Goal: Task Accomplishment & Management: Manage account settings

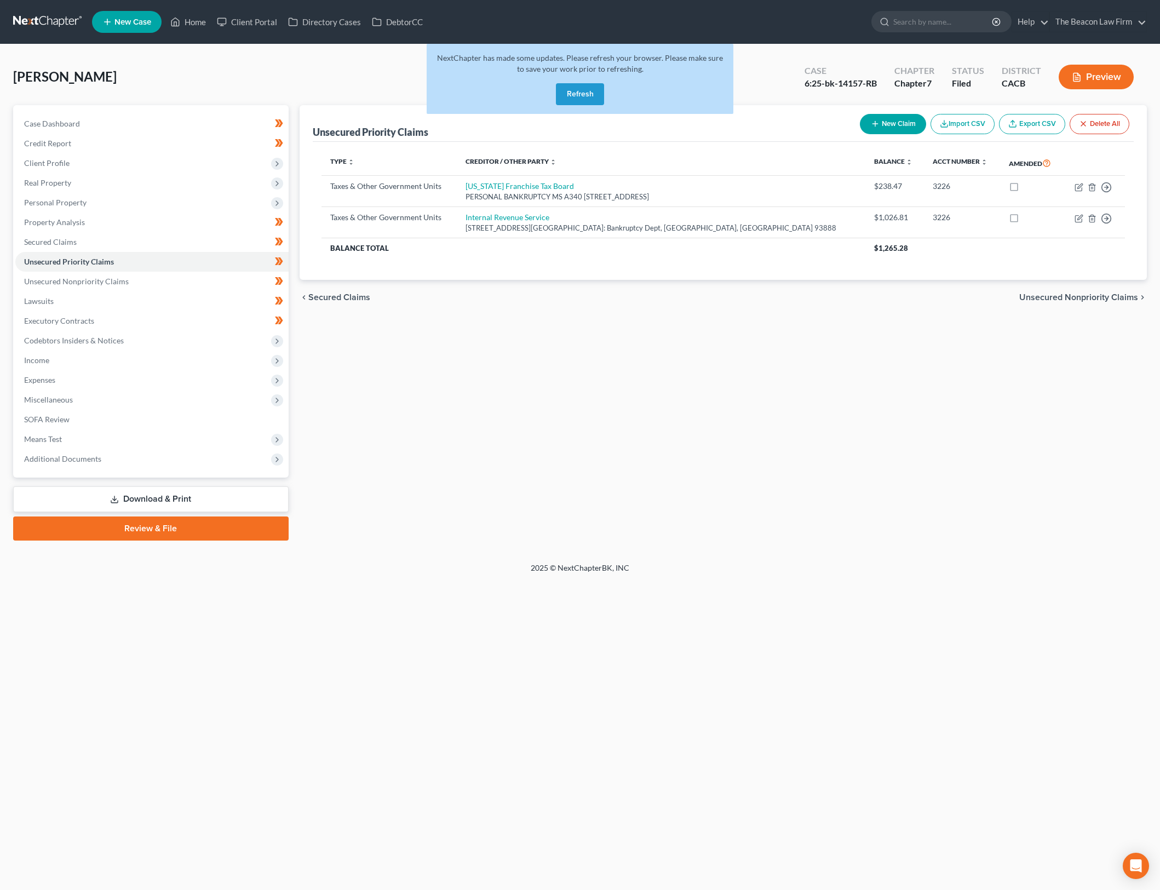
click at [590, 95] on button "Refresh" at bounding box center [580, 94] width 48 height 22
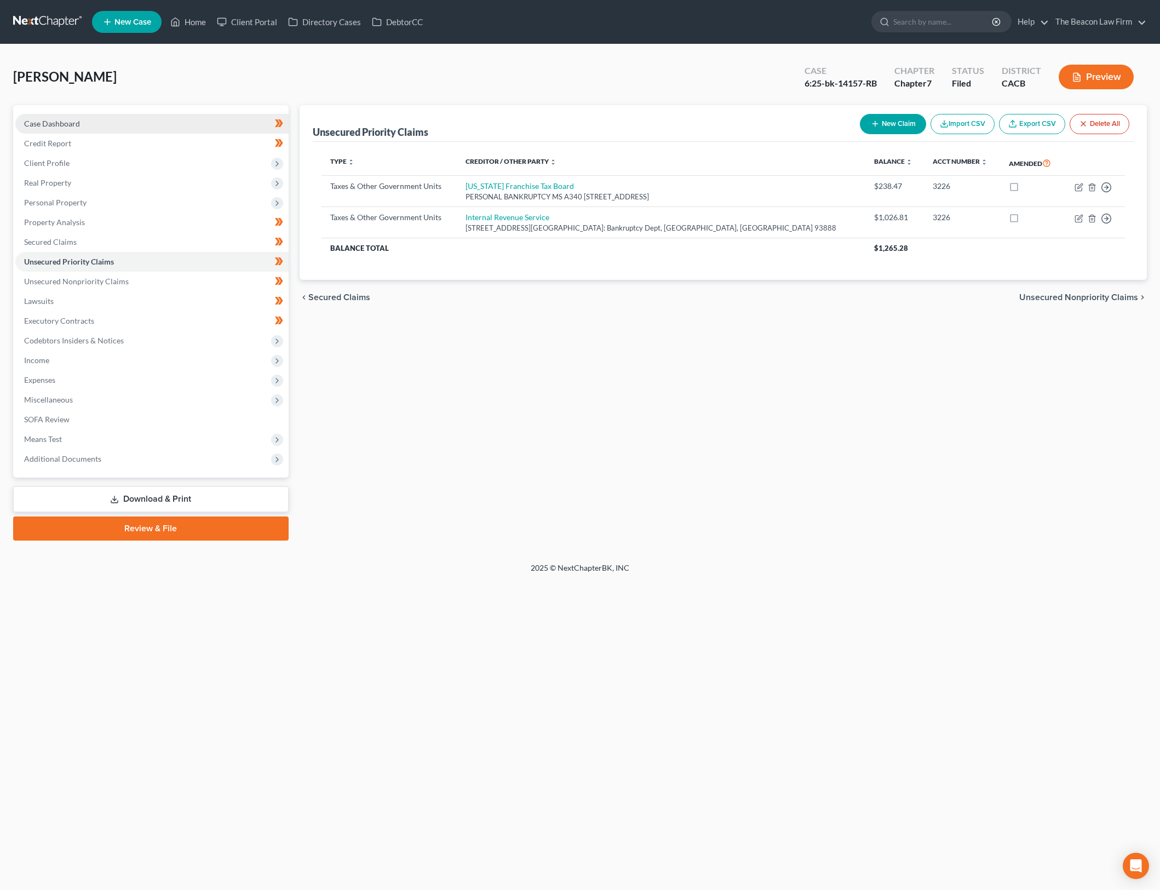
click at [164, 122] on link "Case Dashboard" at bounding box center [151, 124] width 273 height 20
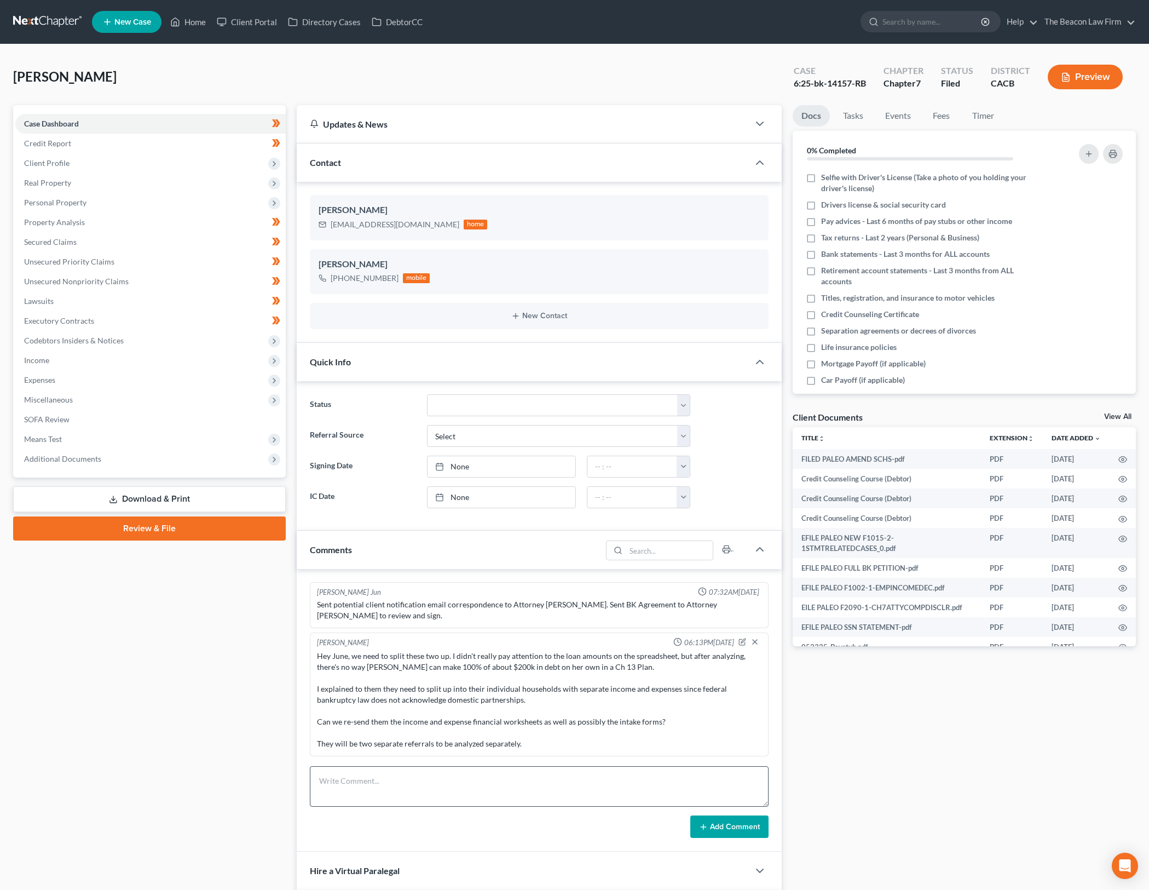
scroll to position [1398, 0]
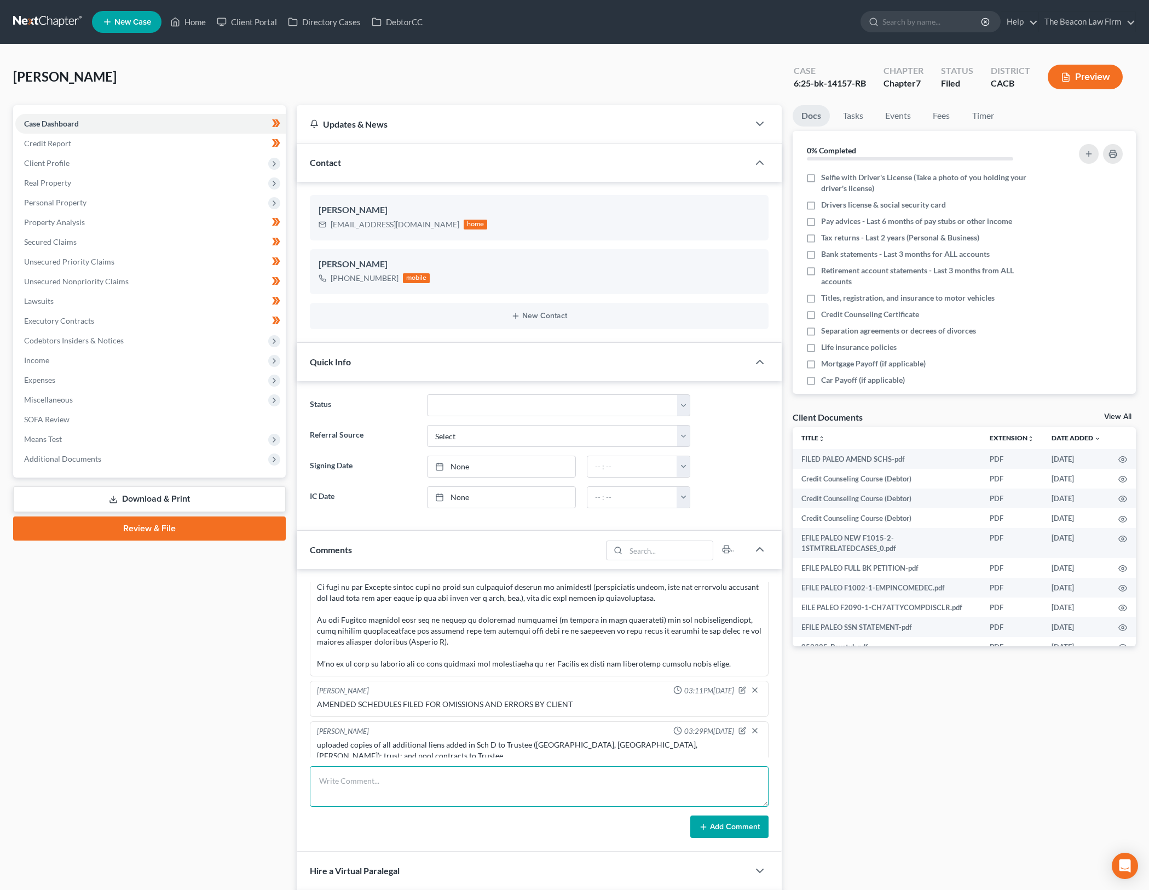
click at [514, 774] on textarea at bounding box center [539, 786] width 459 height 41
type textarea "AMENDED INCOME SCHEDULES FILED FOR INCOME TO INCLUDE RDP'S income. Signed stipu…"
click at [754, 819] on button "Add Comment" at bounding box center [730, 826] width 78 height 23
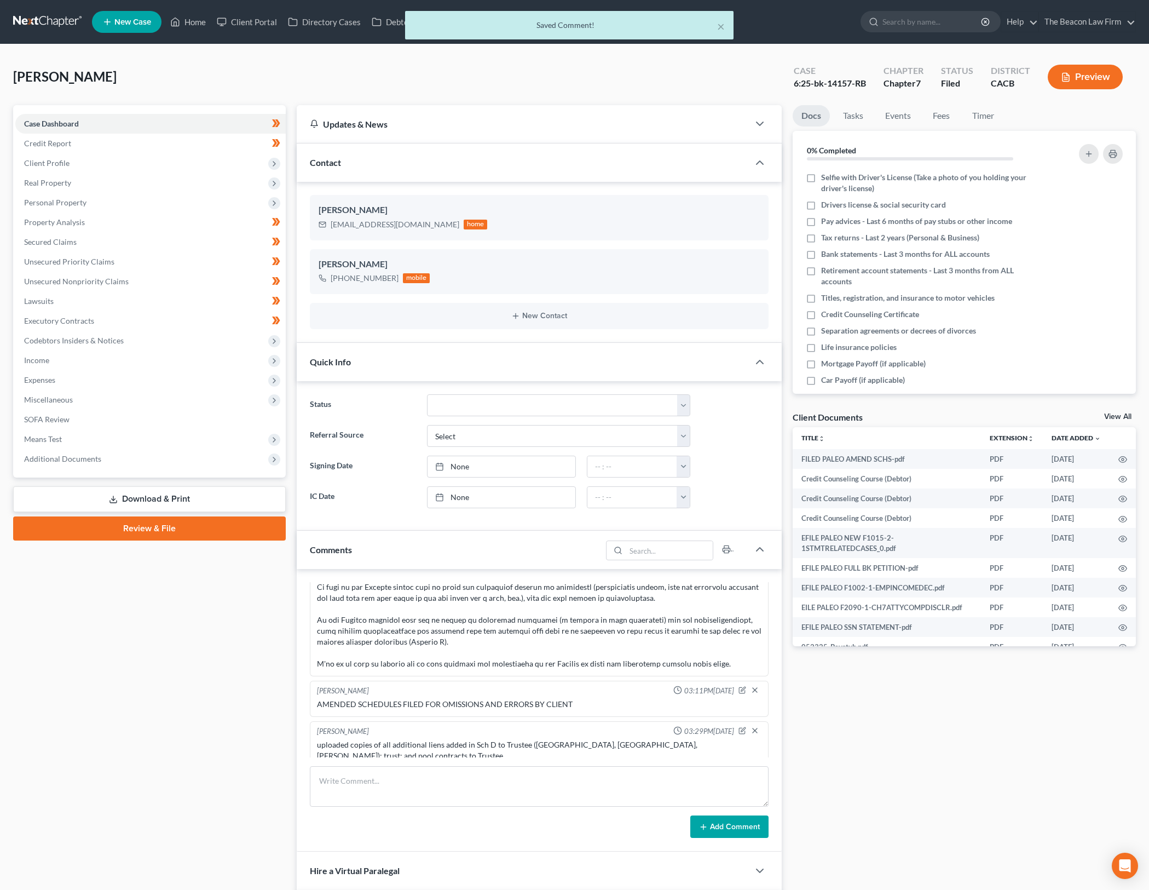
scroll to position [1439, 0]
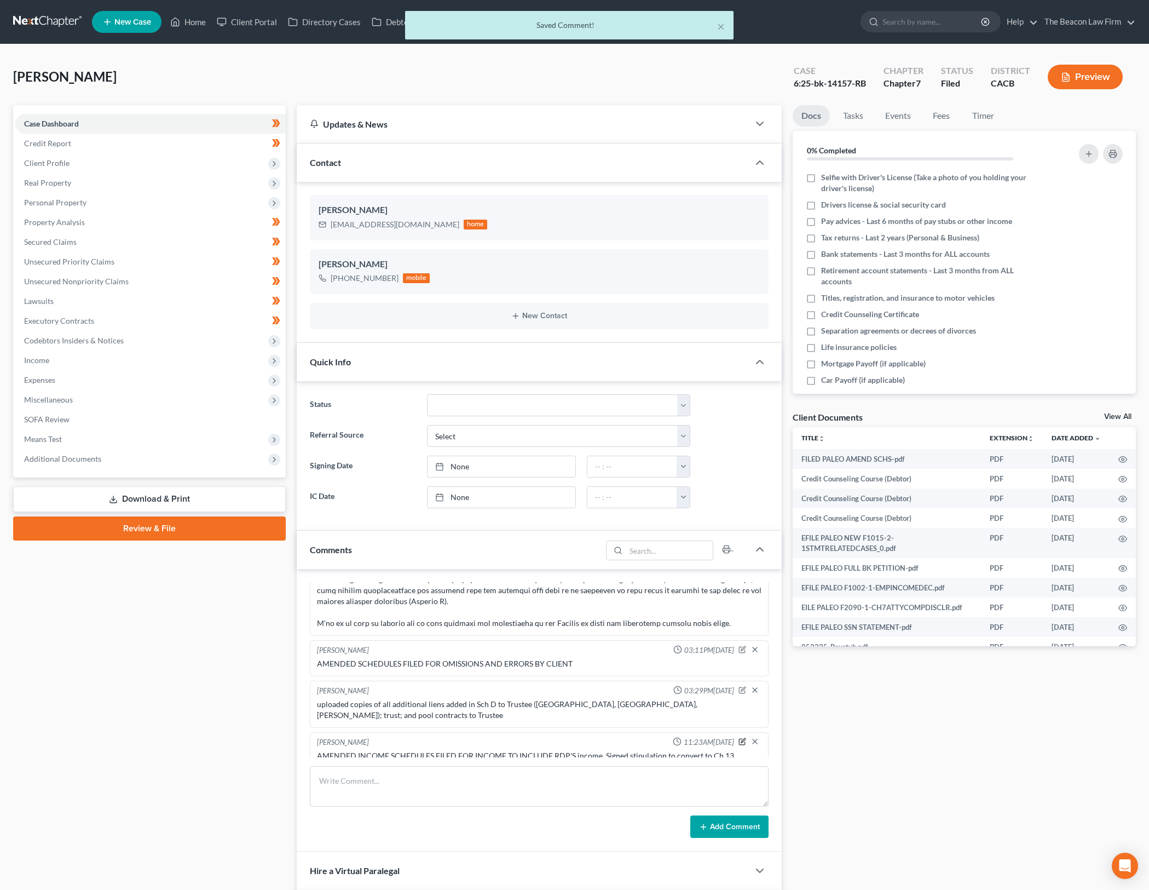
click at [739, 738] on icon "button" at bounding box center [743, 742] width 8 height 8
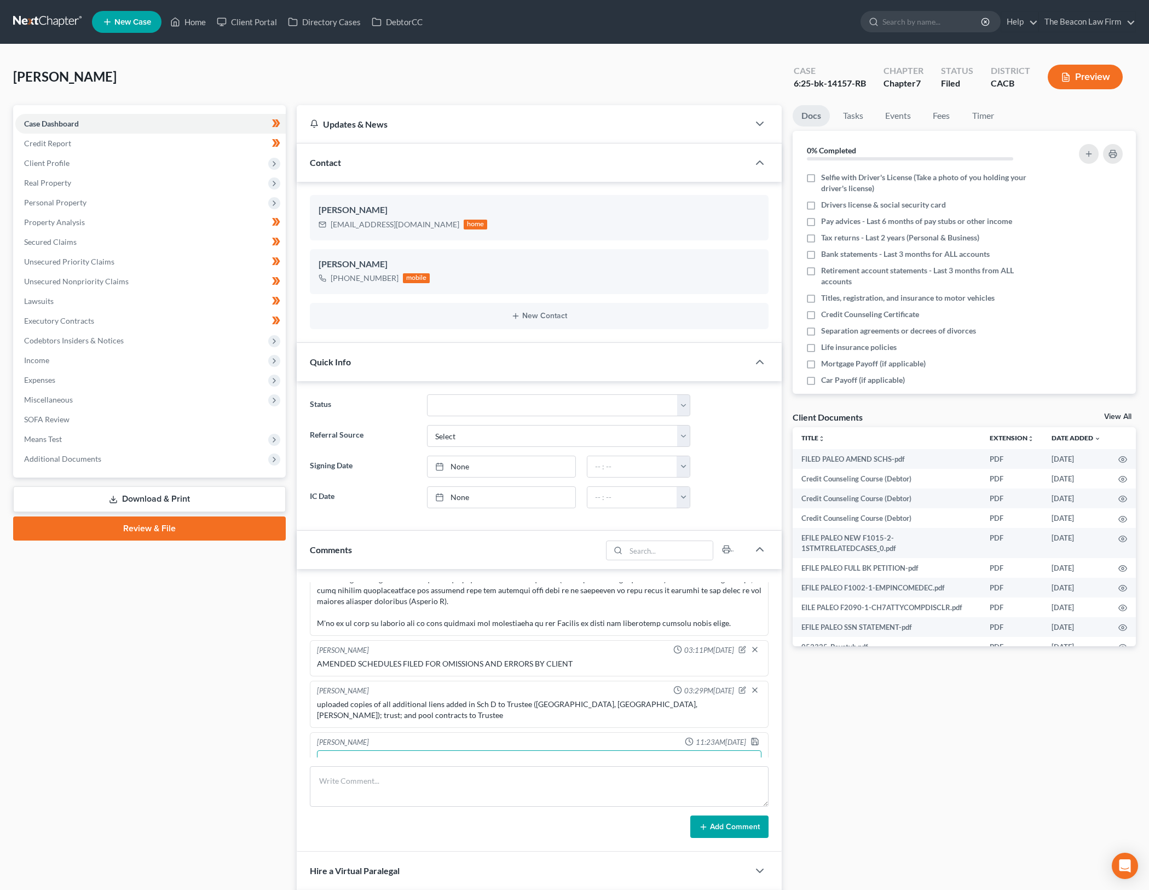
click at [635, 751] on textarea "AMENDED INCOME SCHEDULES FILED FOR INCOME TO INCLUDE RDP'S income. Signed stipu…" at bounding box center [539, 770] width 445 height 41
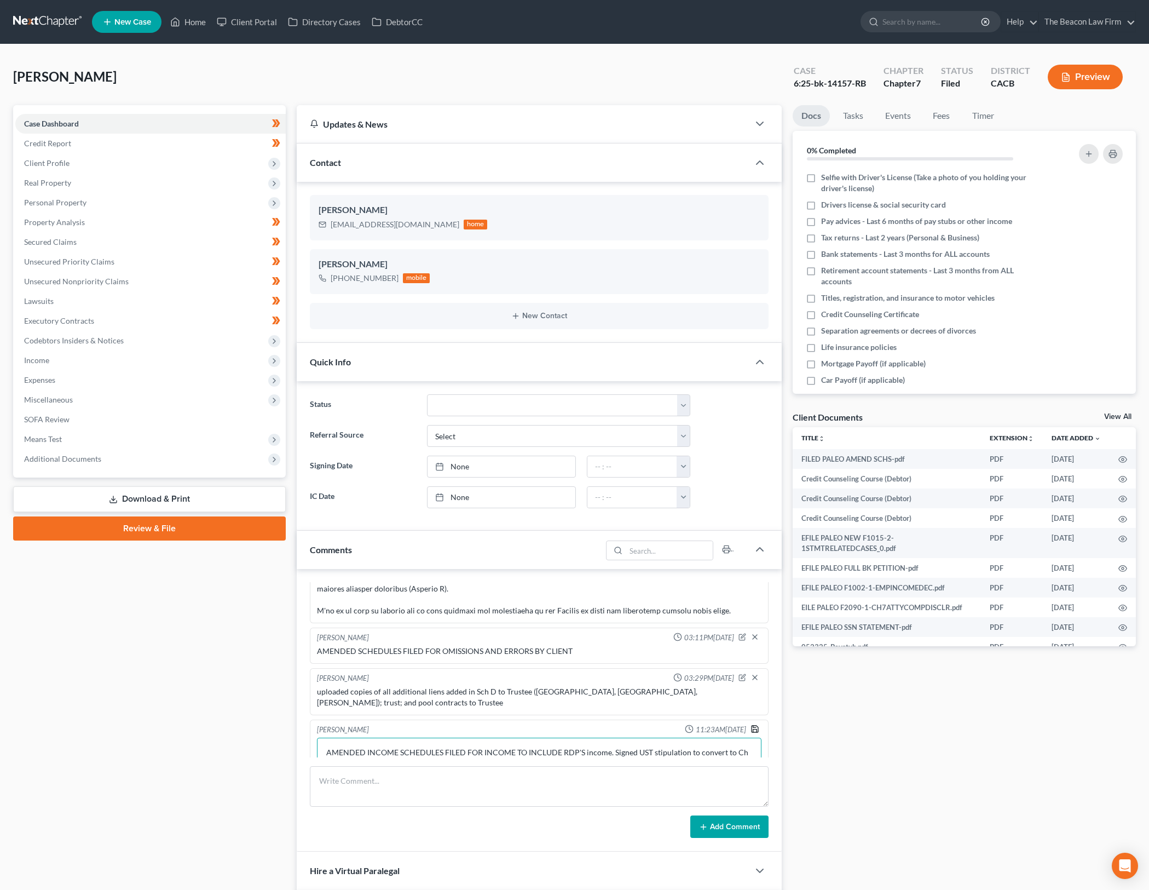
type textarea "AMENDED INCOME SCHEDULES FILED FOR INCOME TO INCLUDE RDP'S income. Signed UST s…"
click at [753, 726] on polyline "button" at bounding box center [754, 727] width 3 height 2
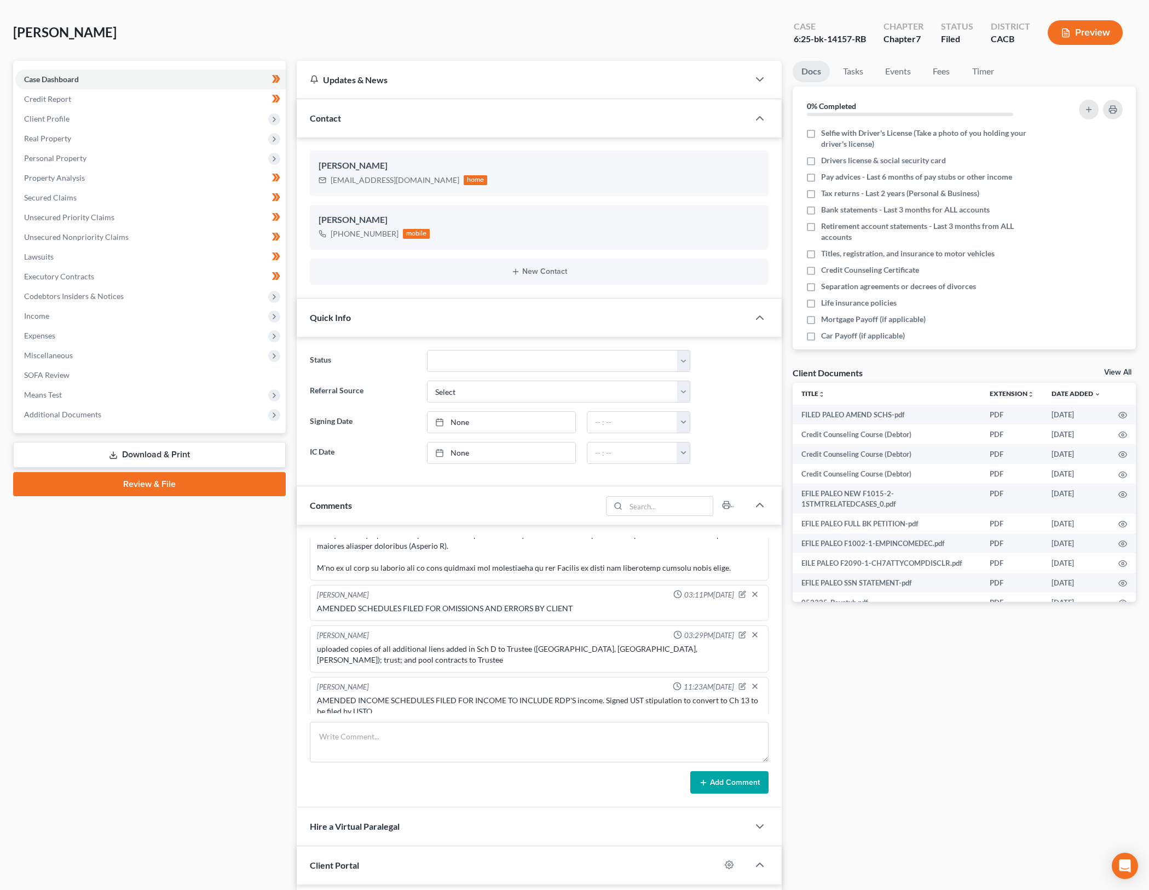
scroll to position [0, 0]
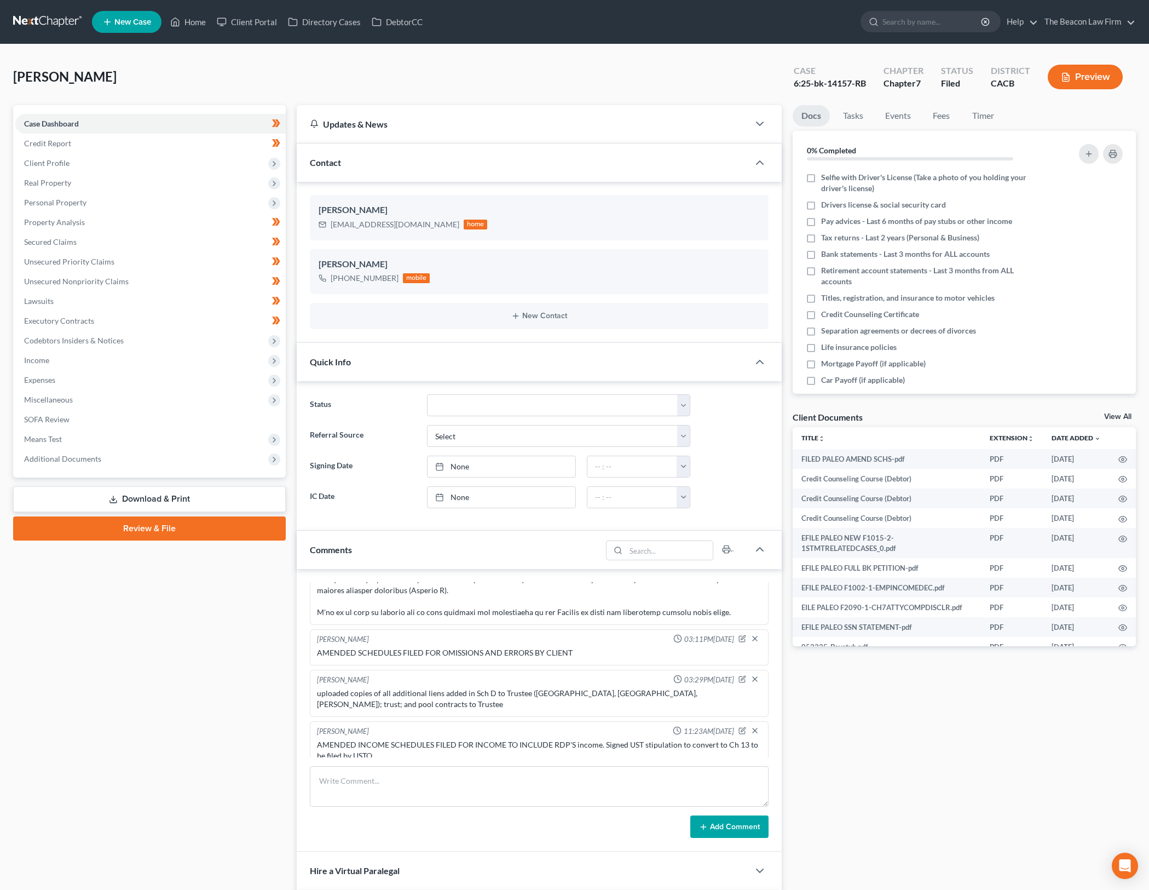
click at [451, 688] on div "uploaded copies of all additional liens added in Sch D to Trustee (Lafayette UC…" at bounding box center [539, 699] width 445 height 22
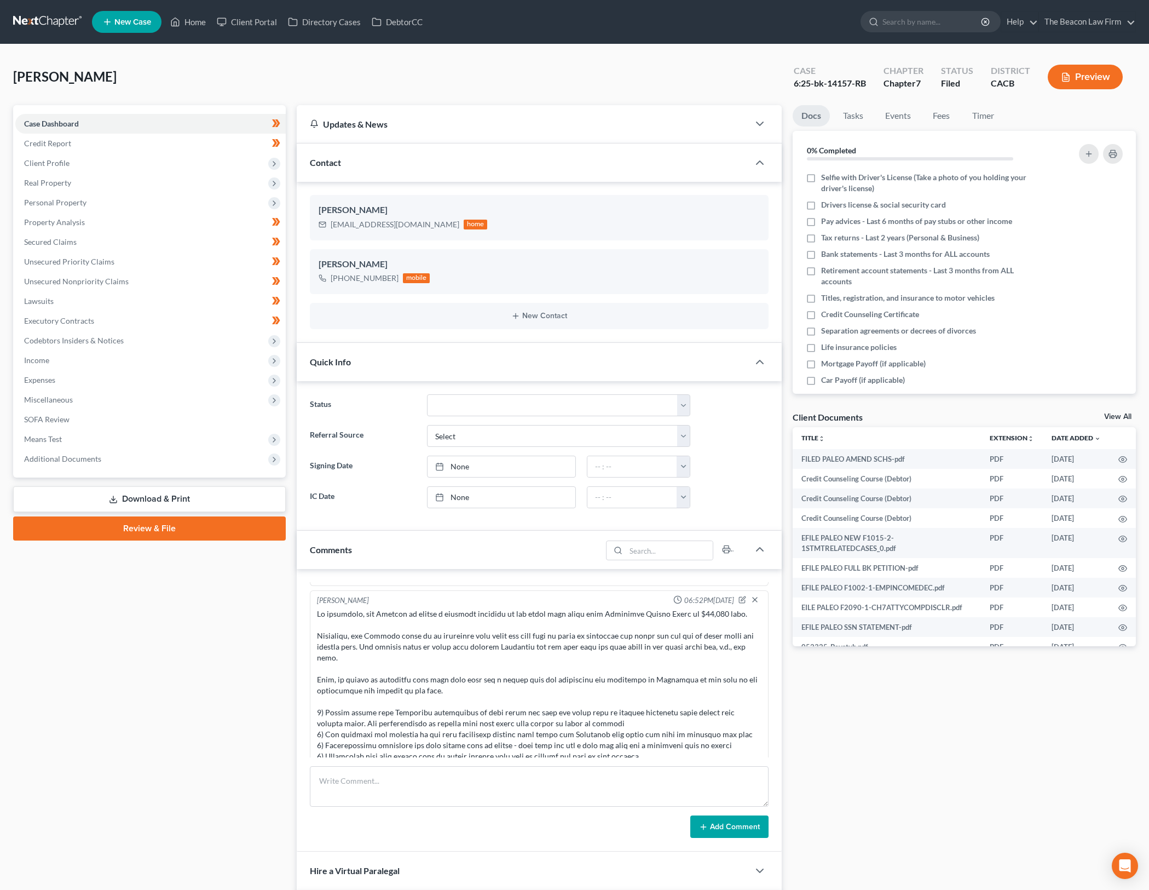
scroll to position [1039, 0]
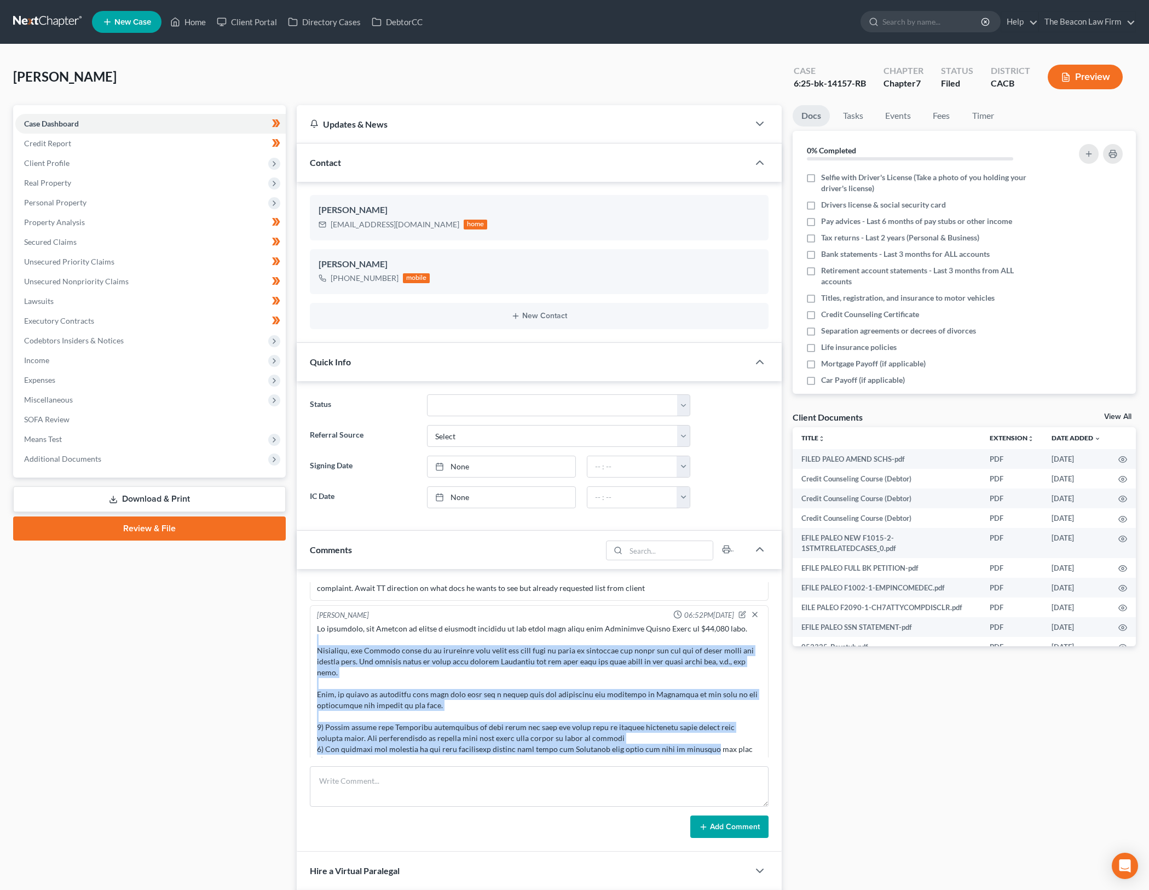
drag, startPoint x: 514, startPoint y: 631, endPoint x: 695, endPoint y: 738, distance: 210.8
click at [695, 738] on div at bounding box center [539, 825] width 445 height 405
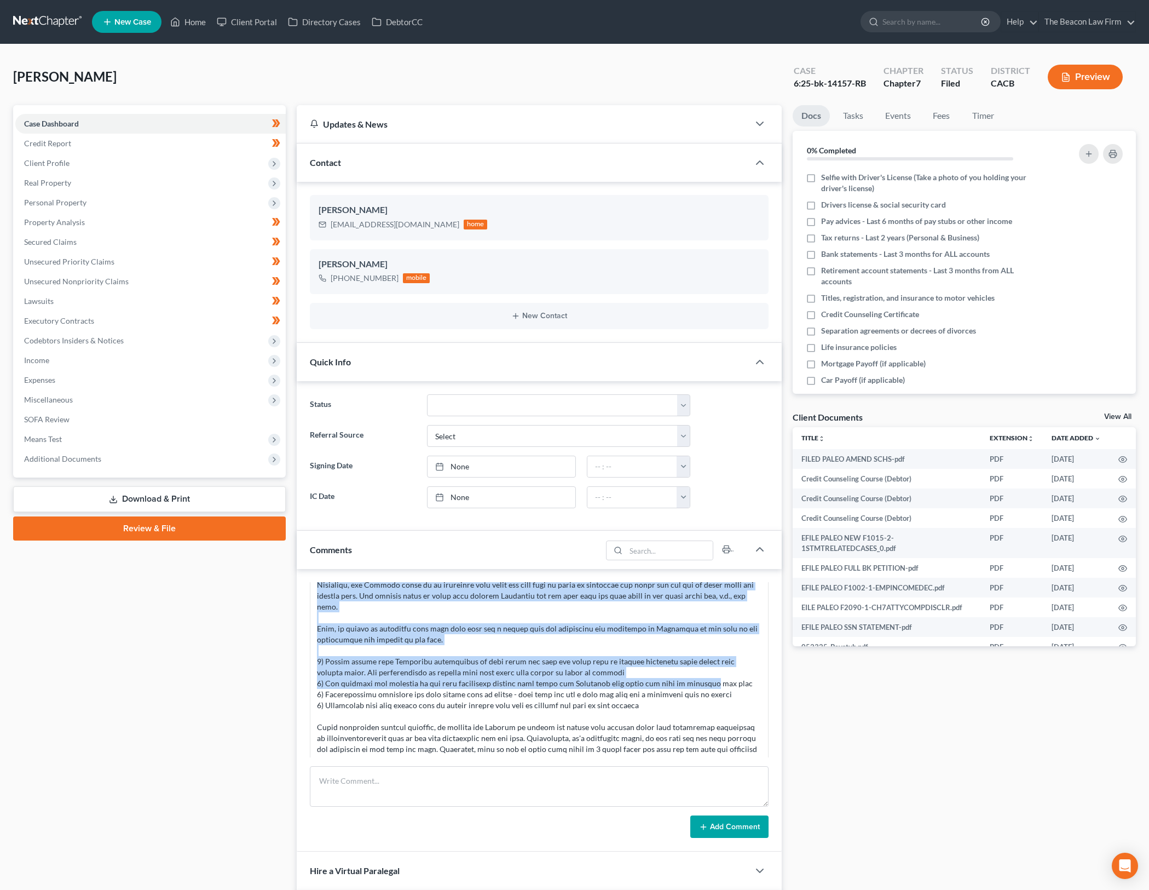
scroll to position [1107, 0]
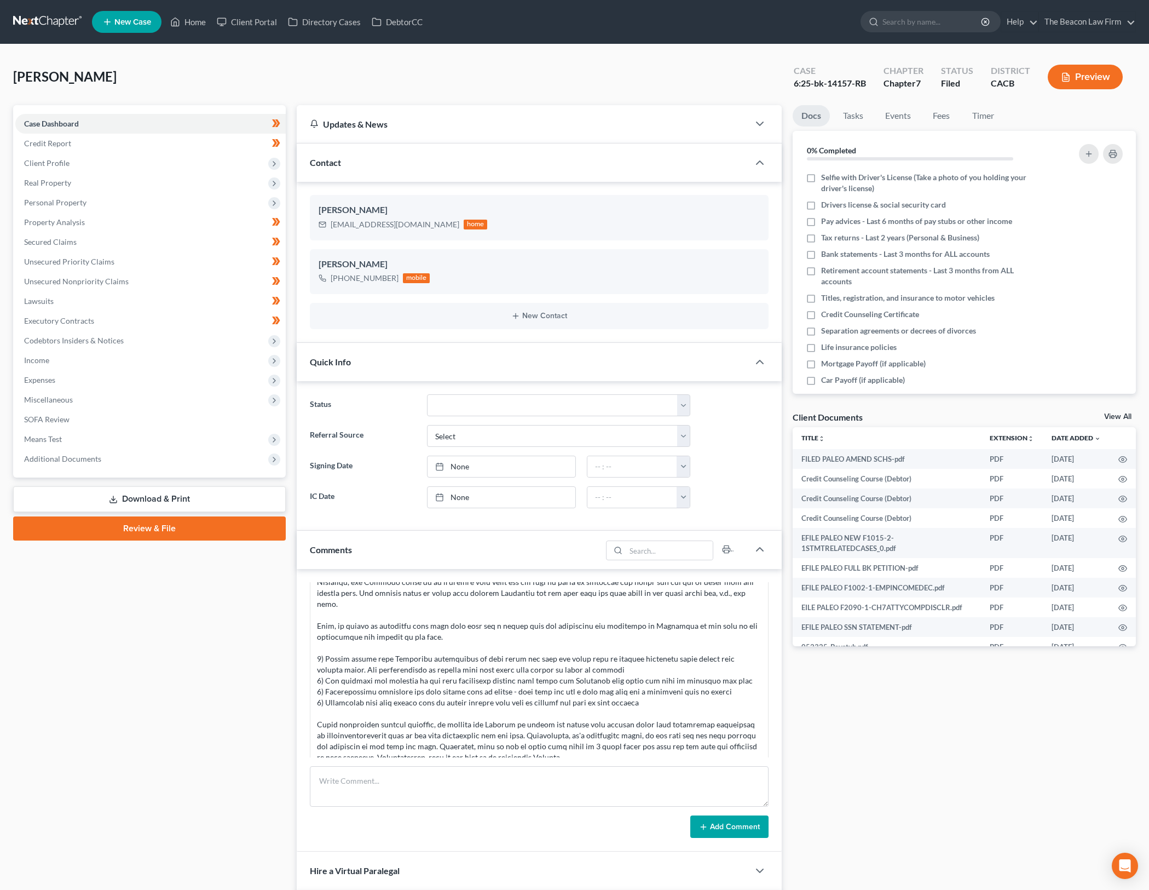
click at [524, 705] on div at bounding box center [539, 757] width 445 height 405
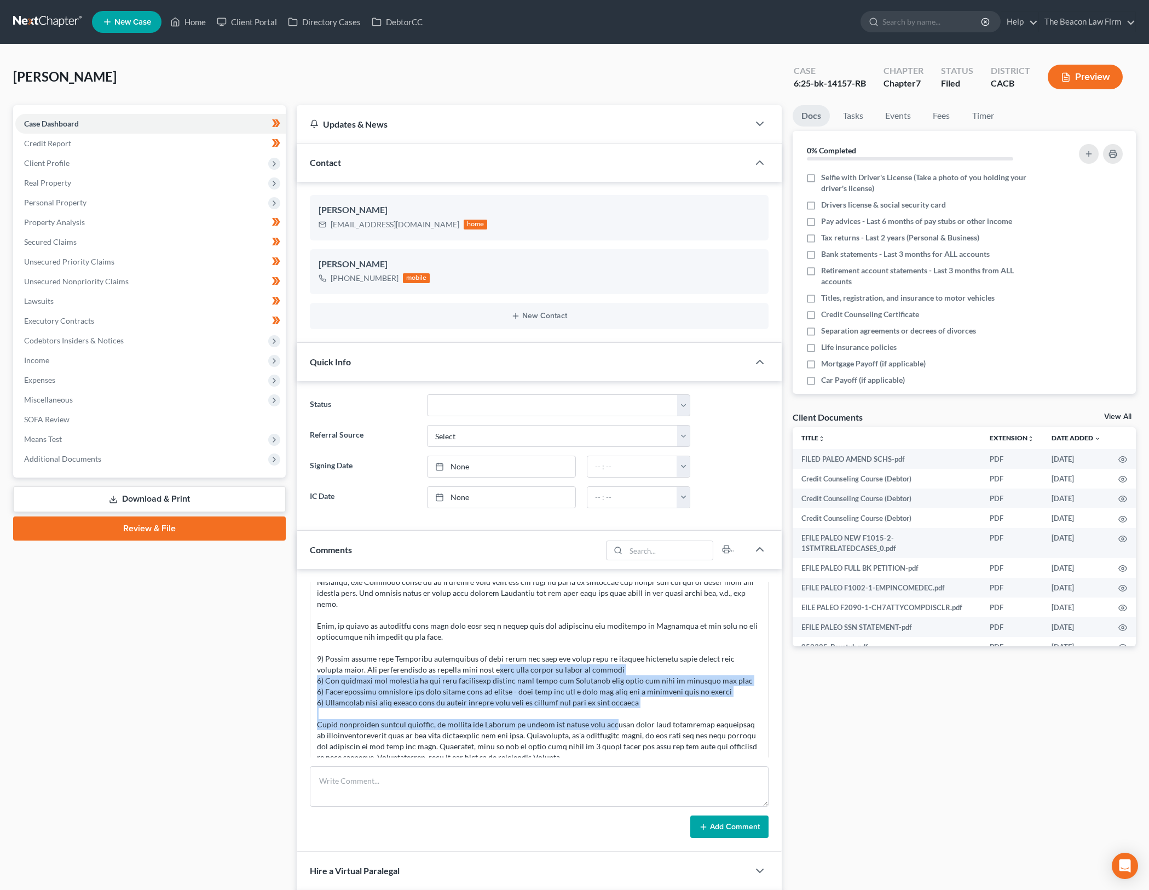
drag, startPoint x: 476, startPoint y: 662, endPoint x: 600, endPoint y: 717, distance: 136.0
click at [600, 717] on div at bounding box center [539, 757] width 445 height 405
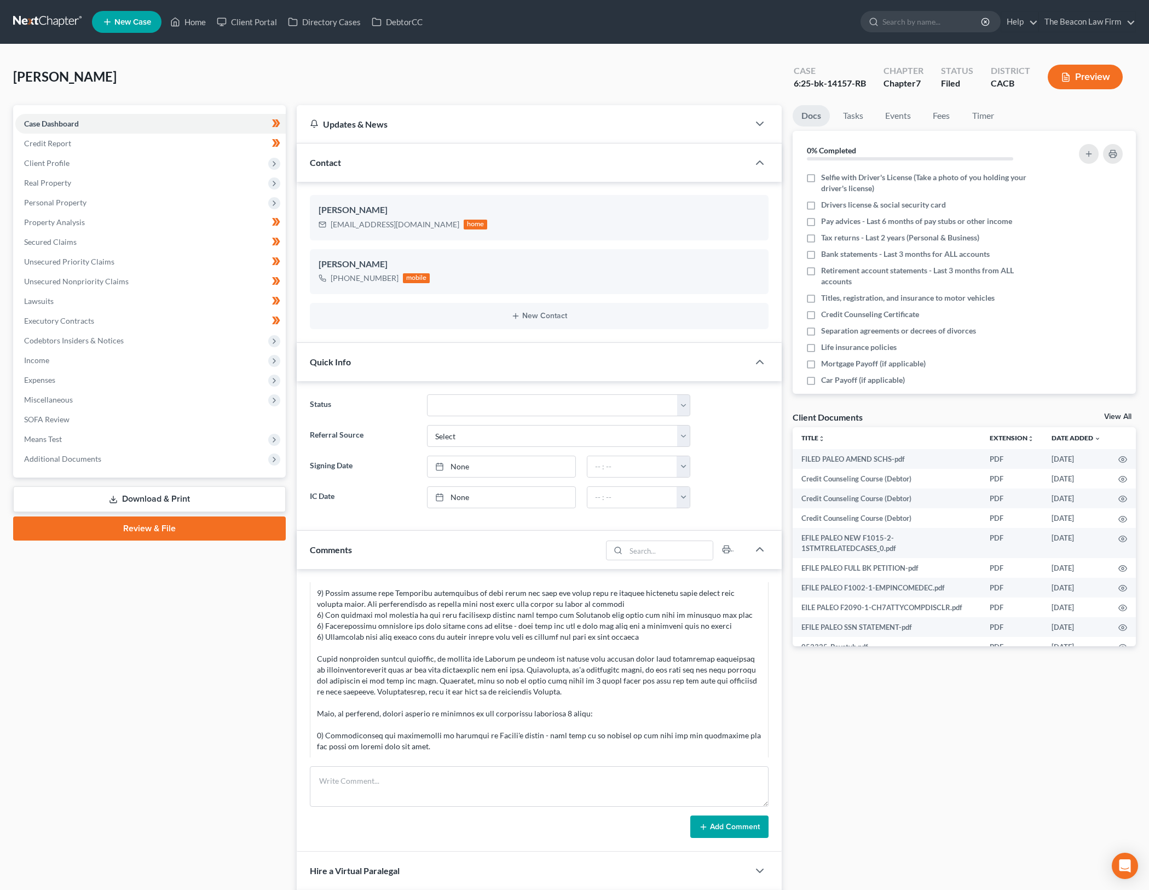
scroll to position [1176, 0]
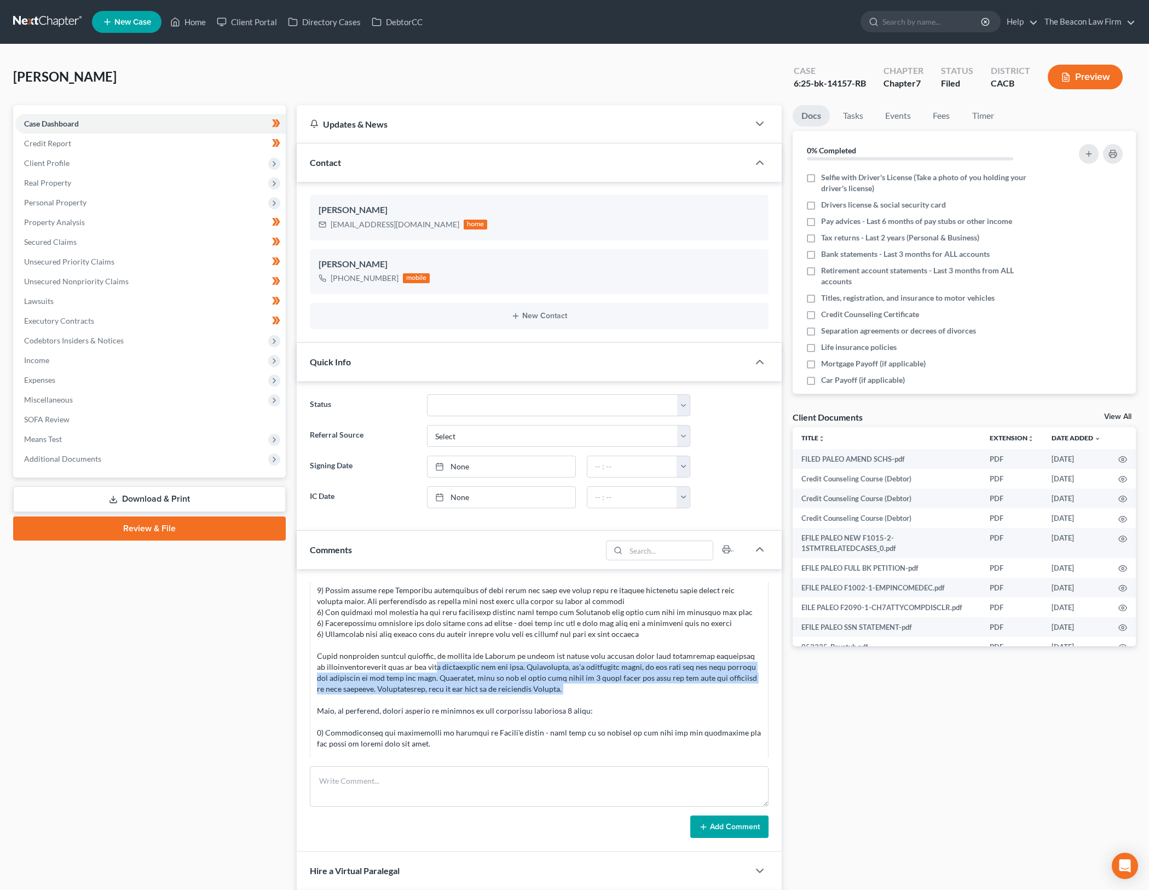
drag, startPoint x: 435, startPoint y: 657, endPoint x: 589, endPoint y: 689, distance: 157.2
click at [589, 689] on div at bounding box center [539, 688] width 445 height 405
drag, startPoint x: 532, startPoint y: 654, endPoint x: 611, endPoint y: 674, distance: 81.3
click at [611, 674] on div at bounding box center [539, 688] width 445 height 405
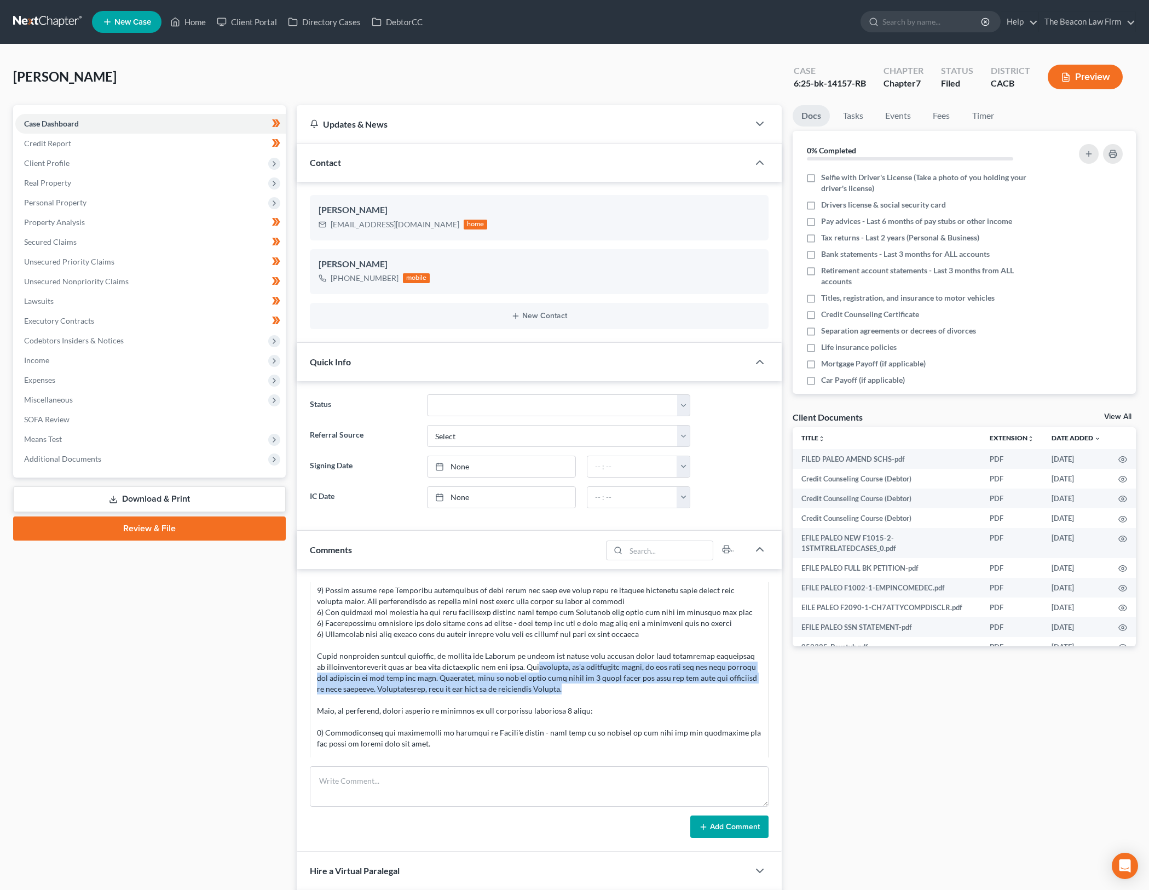
click at [611, 674] on div at bounding box center [539, 688] width 445 height 405
drag, startPoint x: 611, startPoint y: 674, endPoint x: 534, endPoint y: 665, distance: 77.2
click at [557, 670] on div at bounding box center [539, 688] width 445 height 405
click at [534, 665] on div at bounding box center [539, 688] width 445 height 405
drag, startPoint x: 504, startPoint y: 651, endPoint x: 648, endPoint y: 690, distance: 149.2
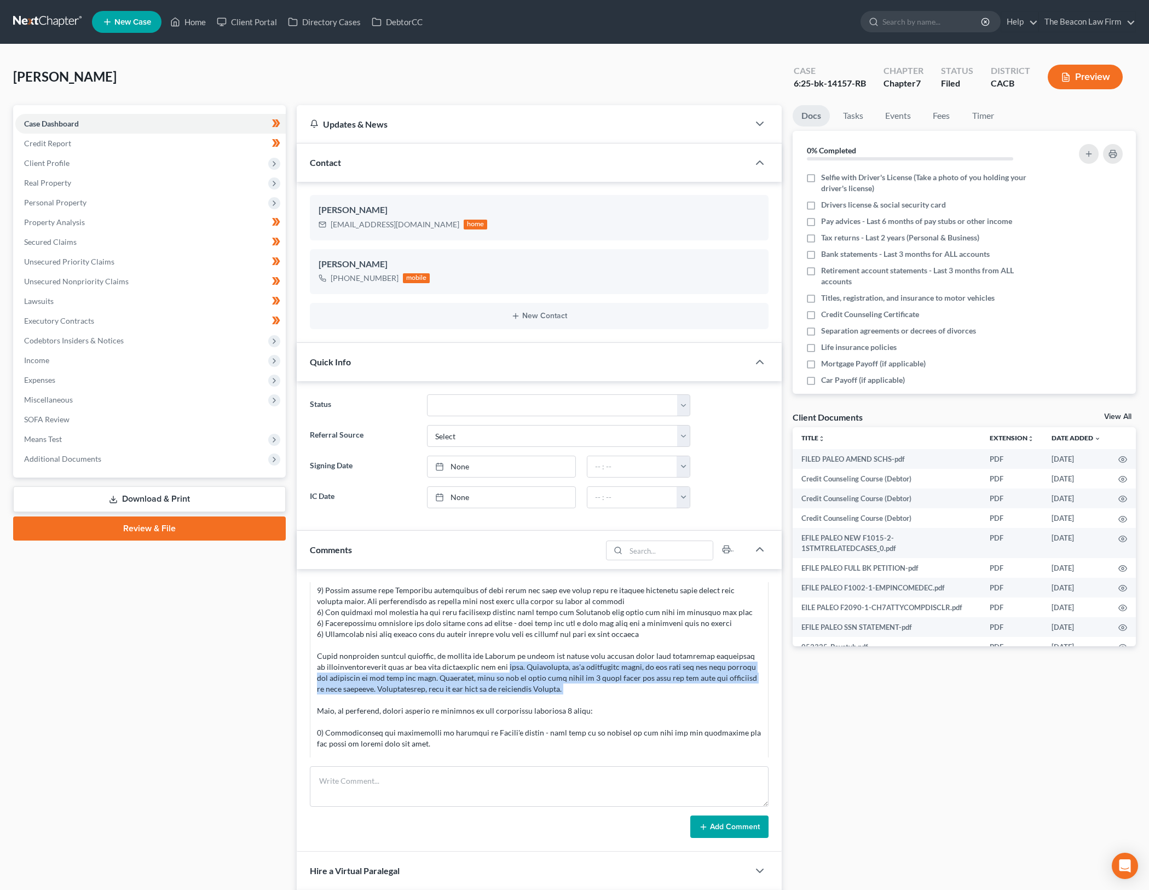
click at [648, 690] on div at bounding box center [539, 688] width 445 height 405
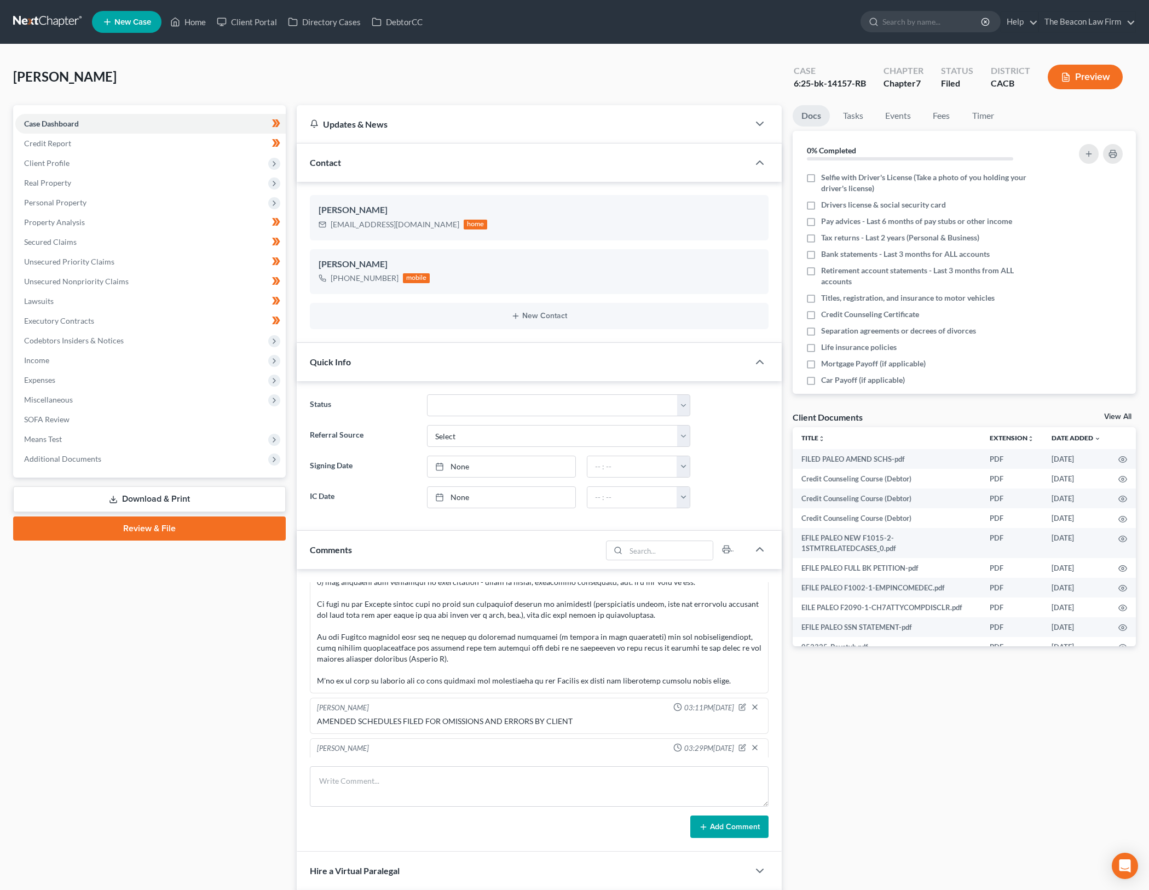
scroll to position [1449, 0]
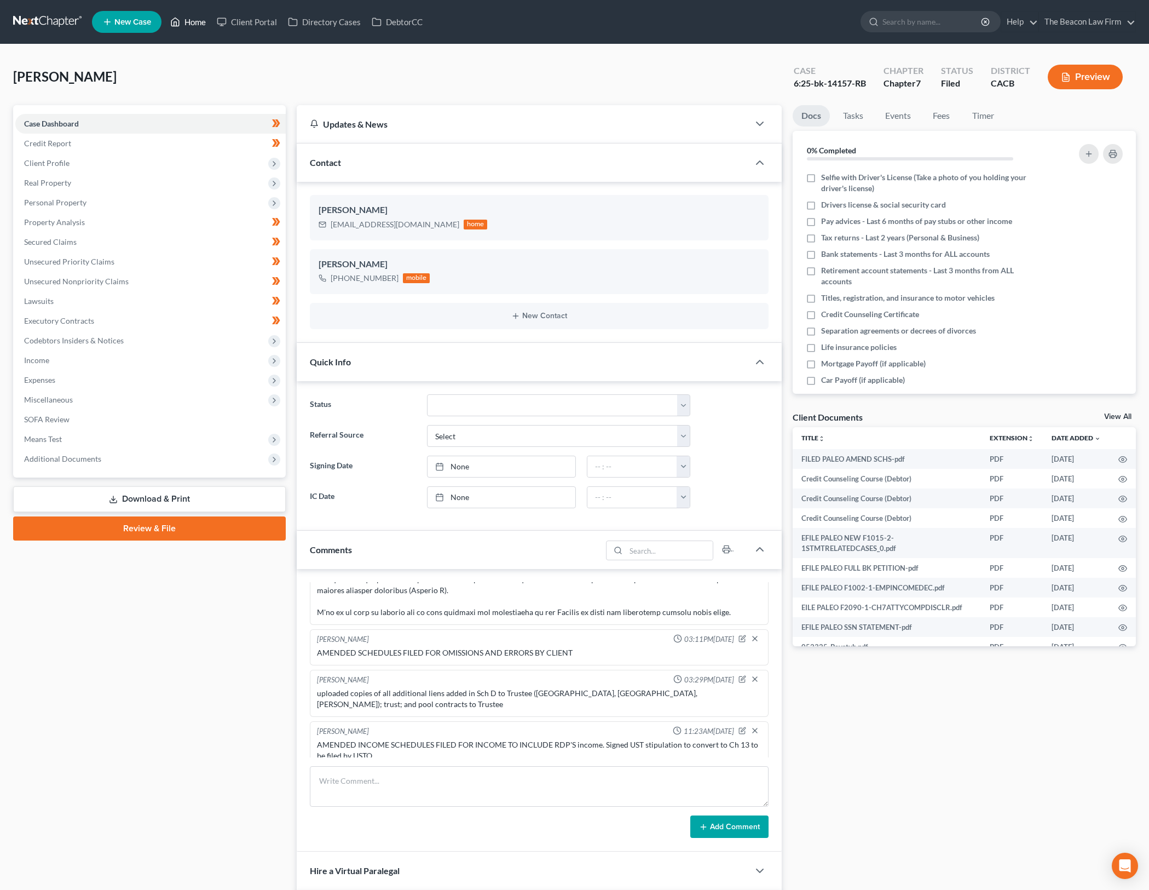
click at [185, 18] on link "Home" at bounding box center [188, 22] width 47 height 20
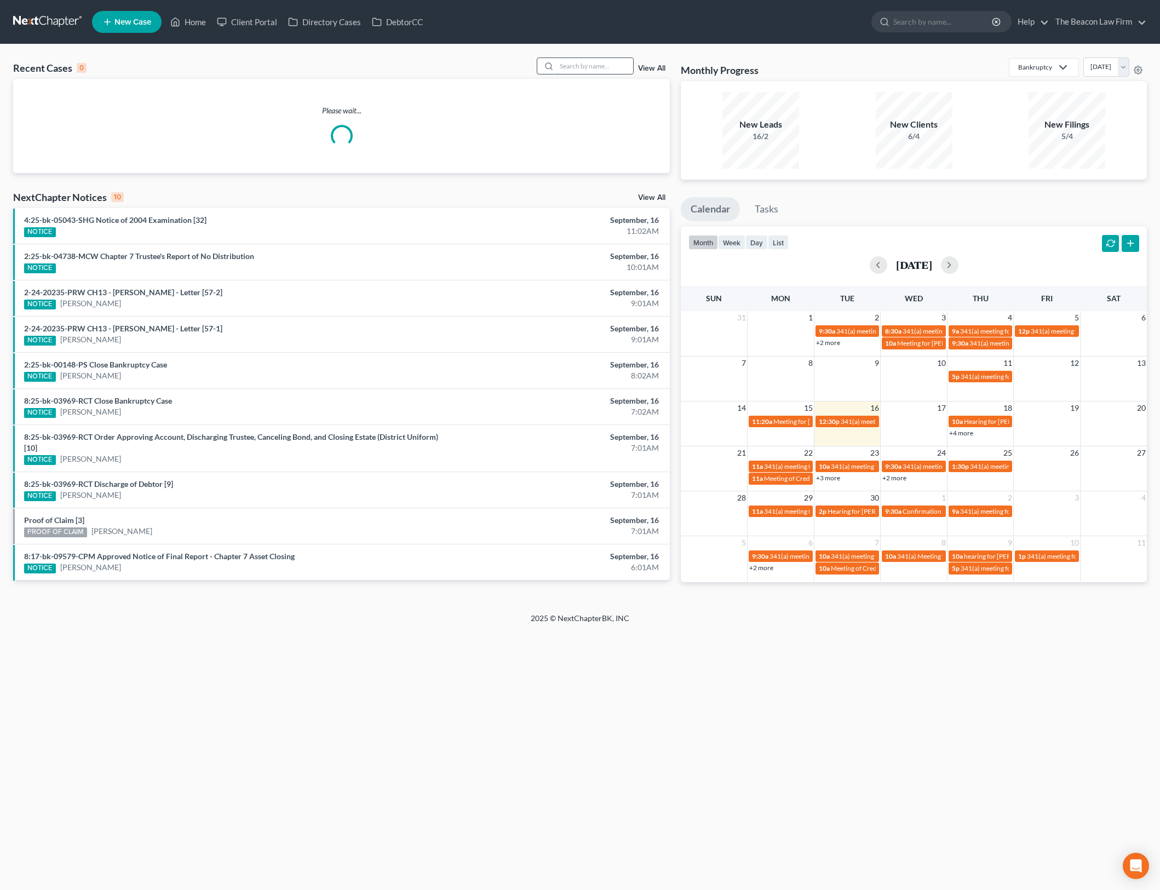
click at [578, 66] on input "search" at bounding box center [594, 66] width 77 height 16
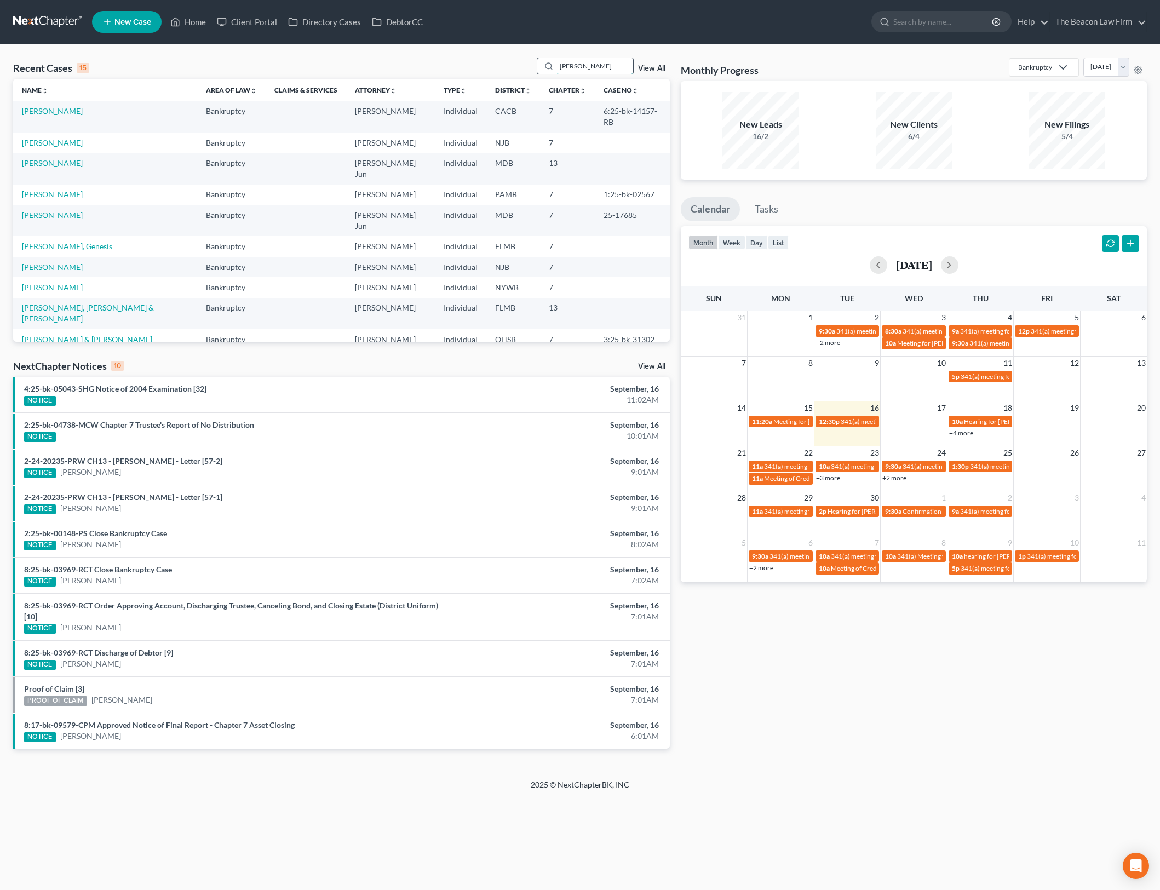
type input "beals"
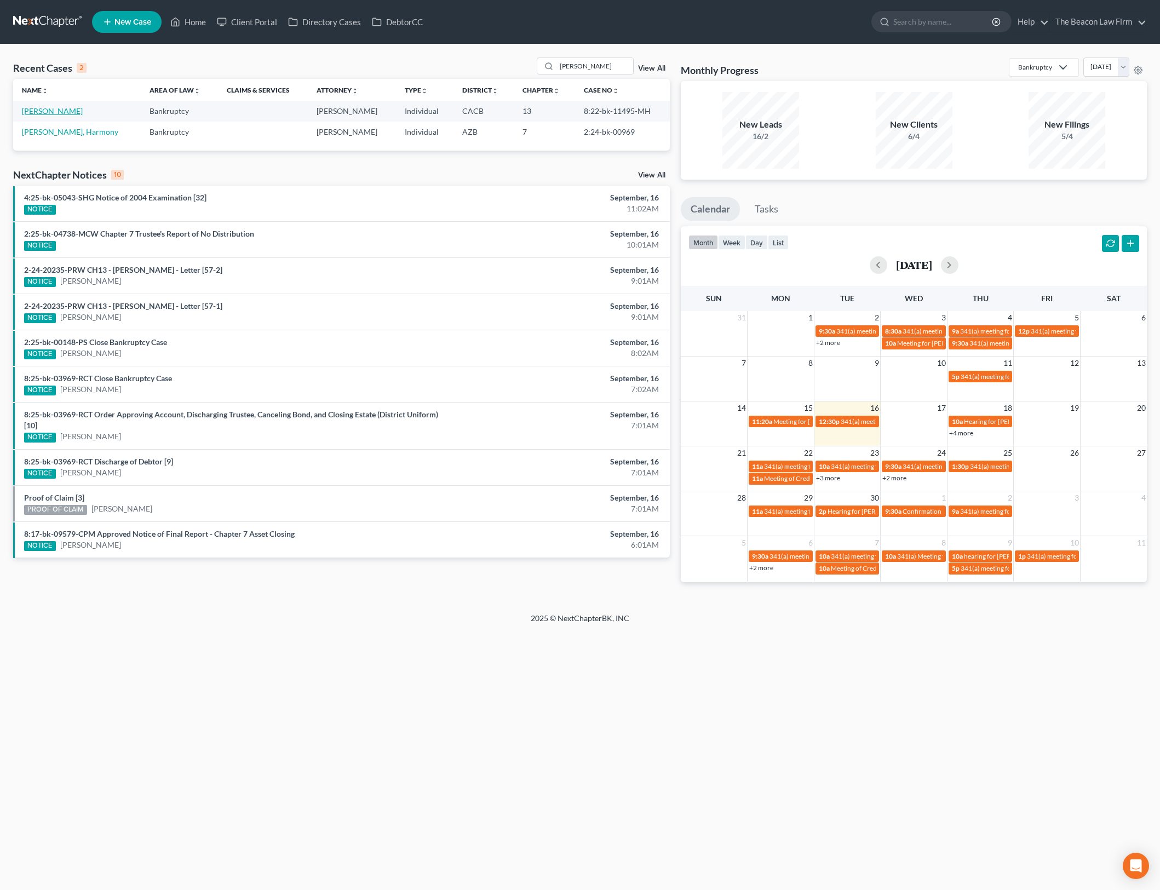
click at [35, 112] on link "Beals, Diane" at bounding box center [52, 110] width 61 height 9
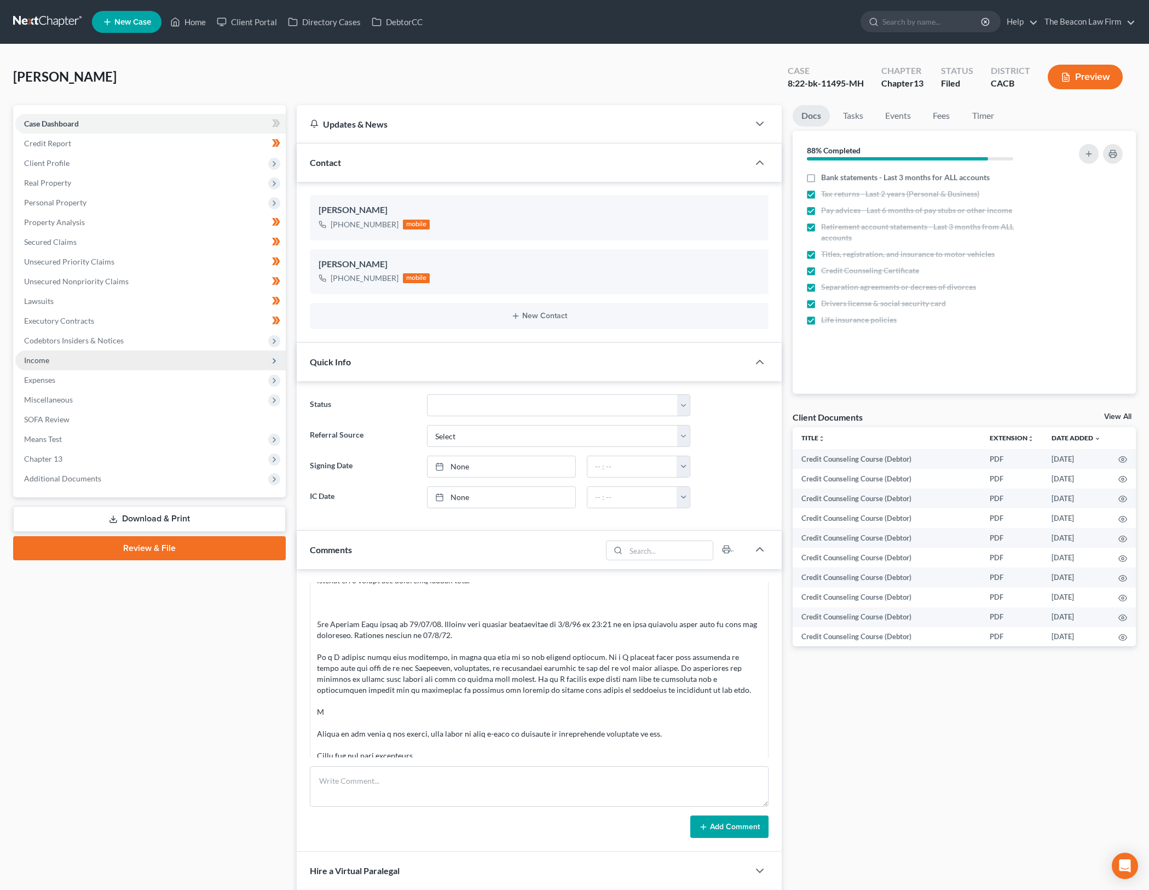
click at [165, 352] on span "Income" at bounding box center [150, 360] width 271 height 20
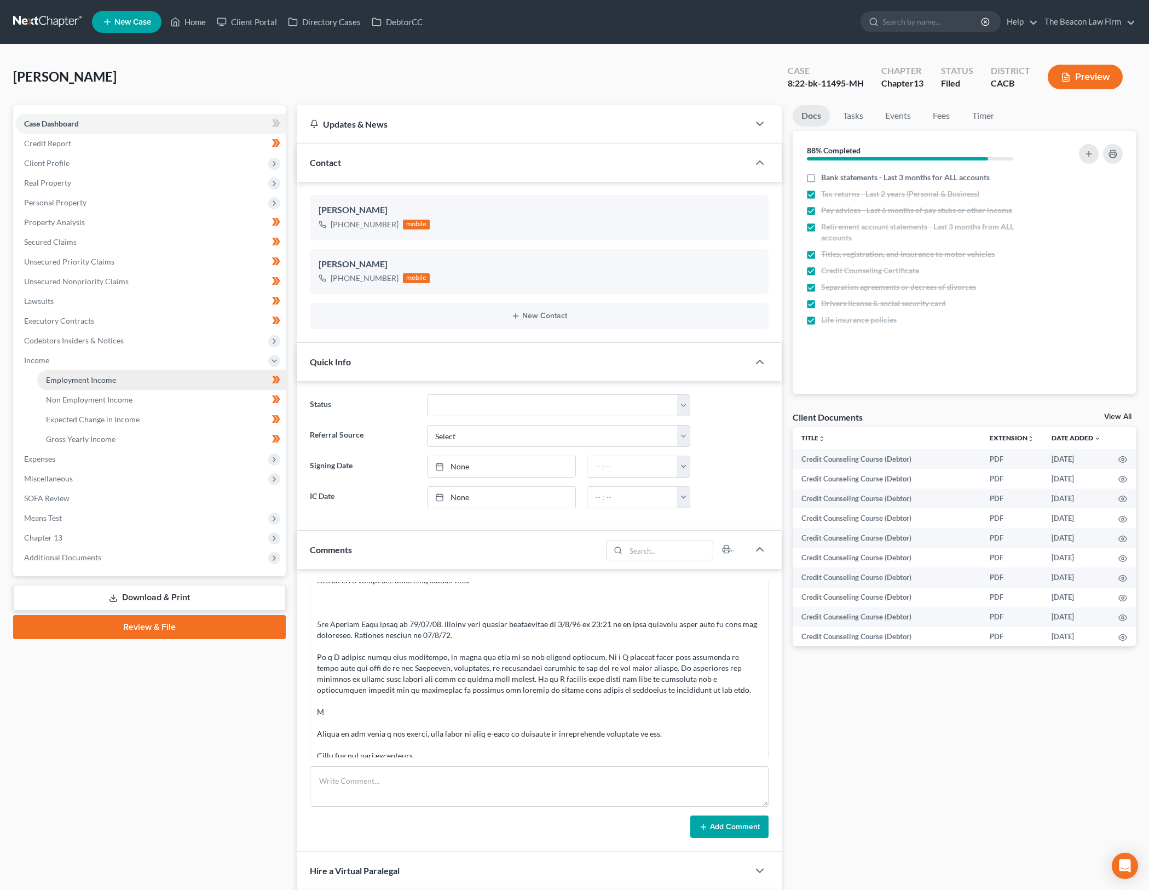
click at [160, 374] on link "Employment Income" at bounding box center [161, 380] width 249 height 20
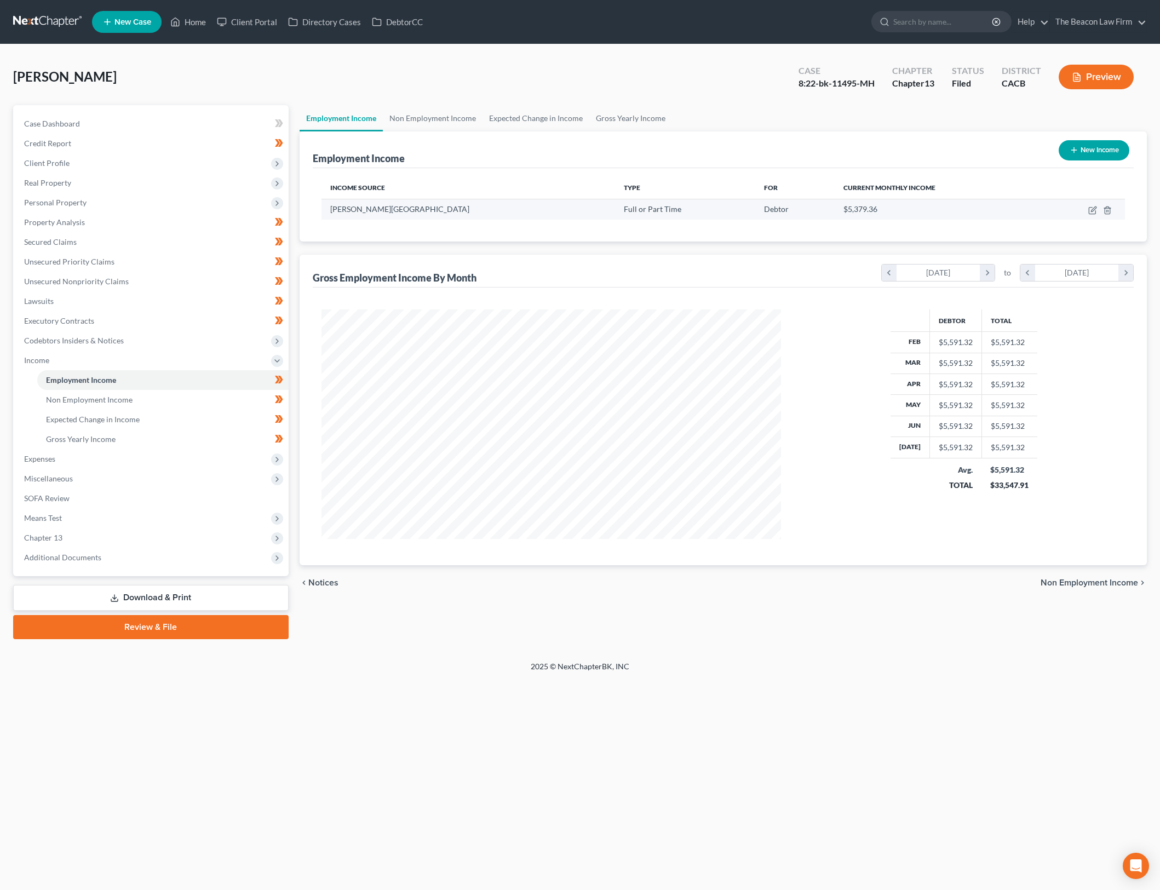
scroll to position [229, 482]
click at [1091, 211] on icon "button" at bounding box center [1093, 208] width 5 height 5
select select "0"
select select "4"
select select "2"
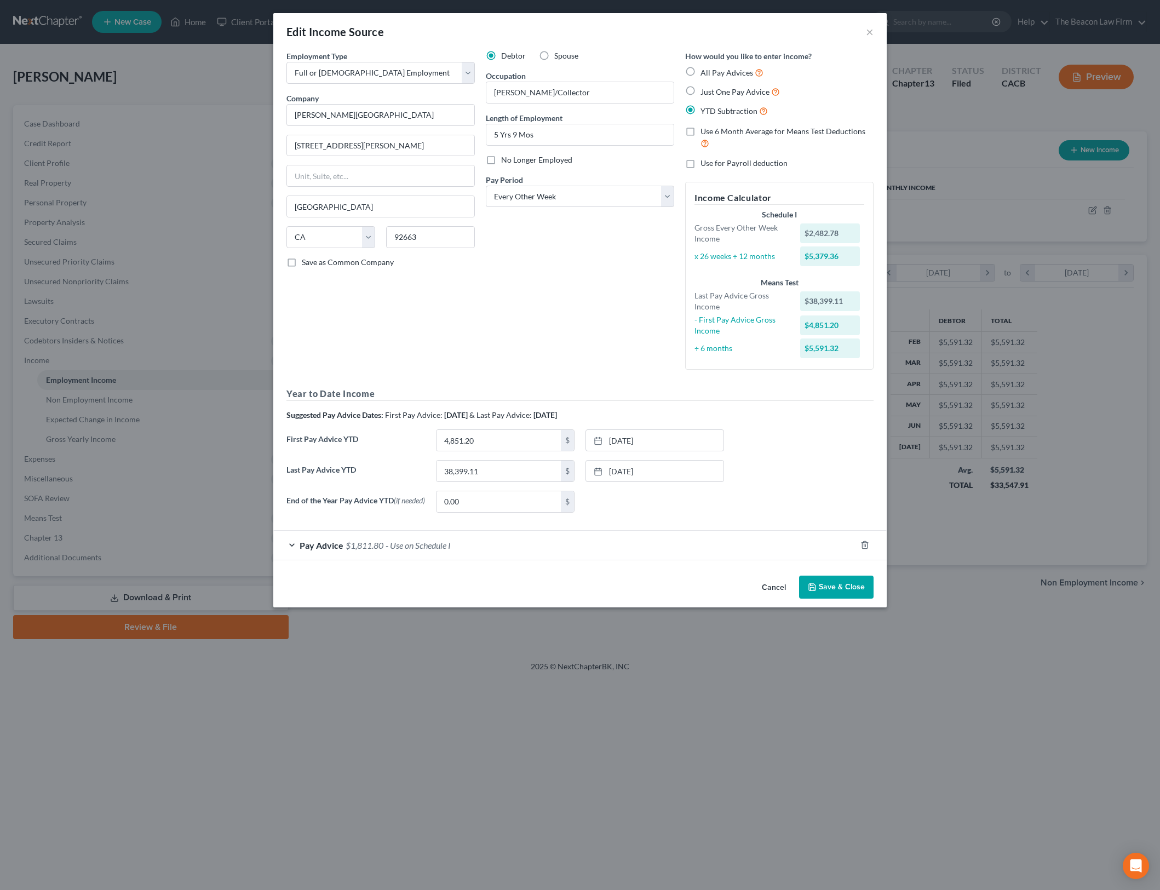
click at [776, 583] on button "Cancel" at bounding box center [774, 588] width 42 height 22
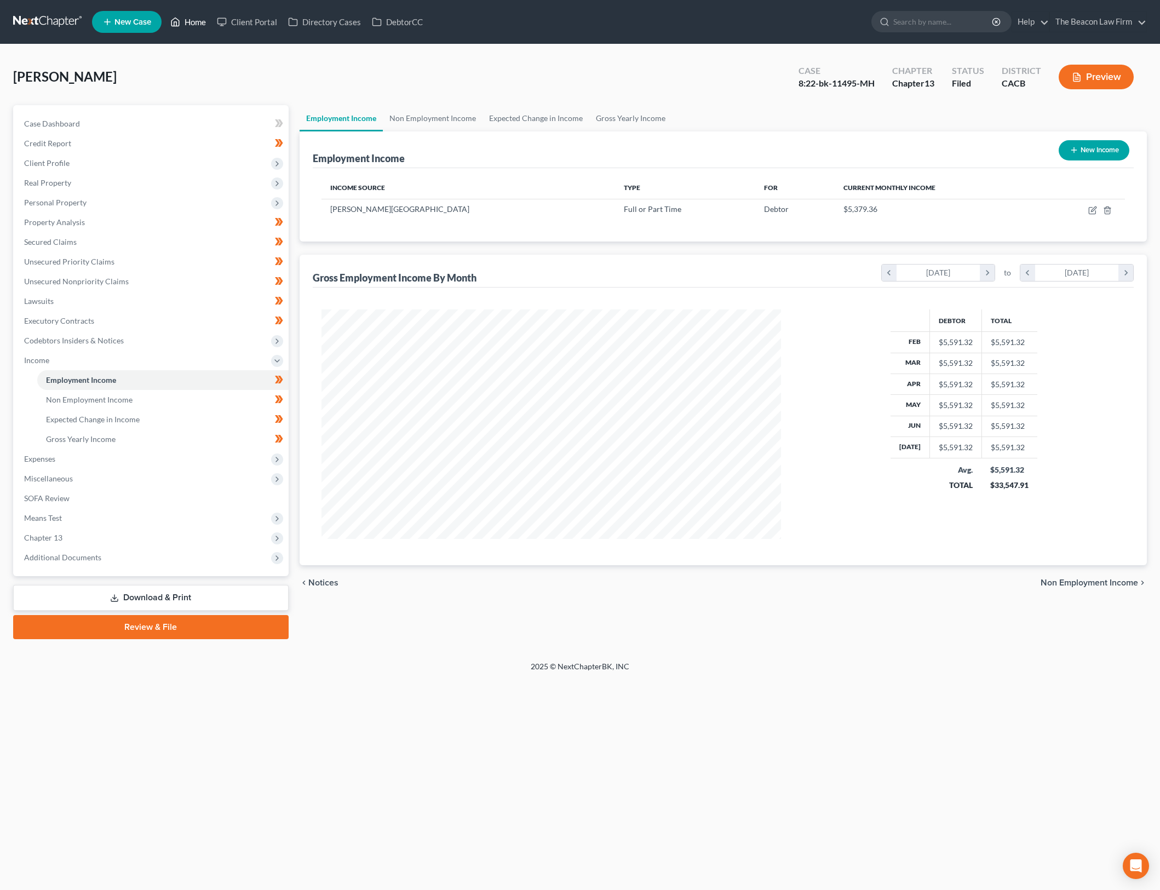
click at [201, 16] on link "Home" at bounding box center [188, 22] width 47 height 20
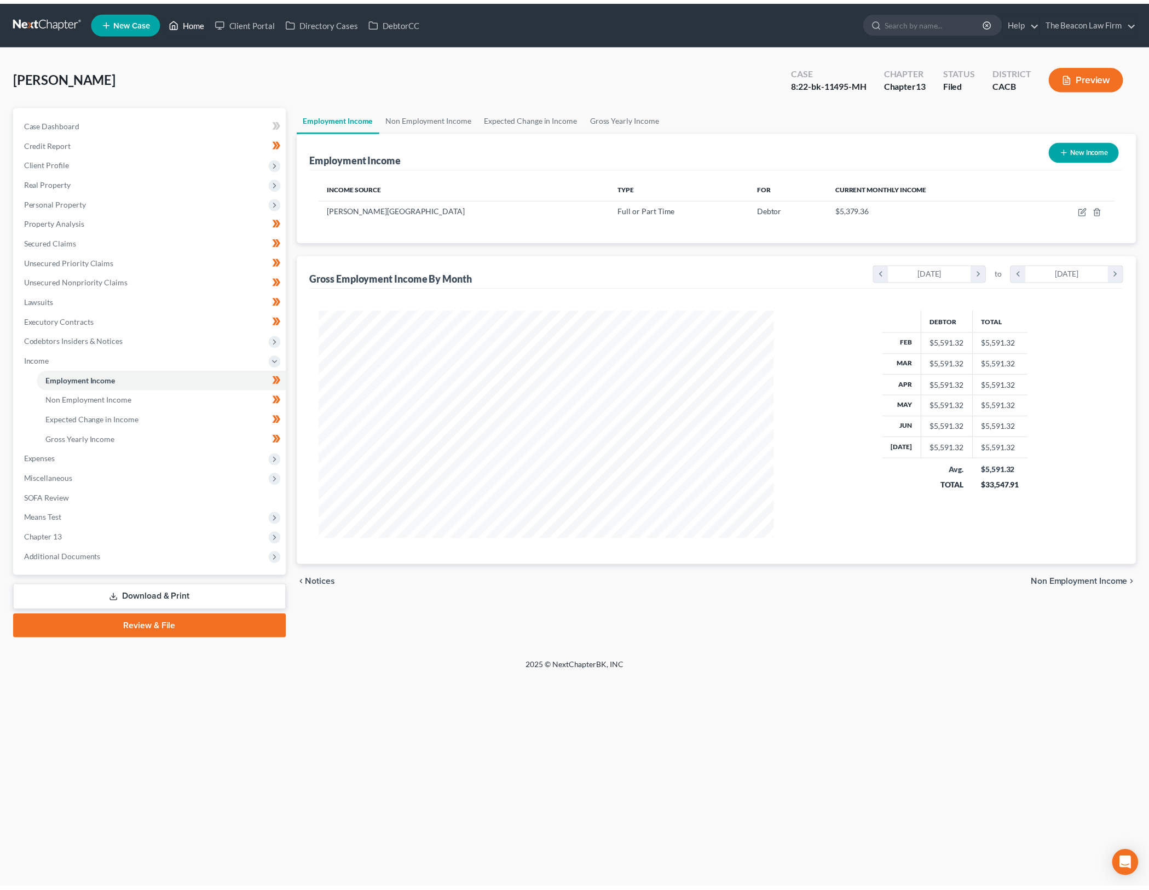
scroll to position [229, 482]
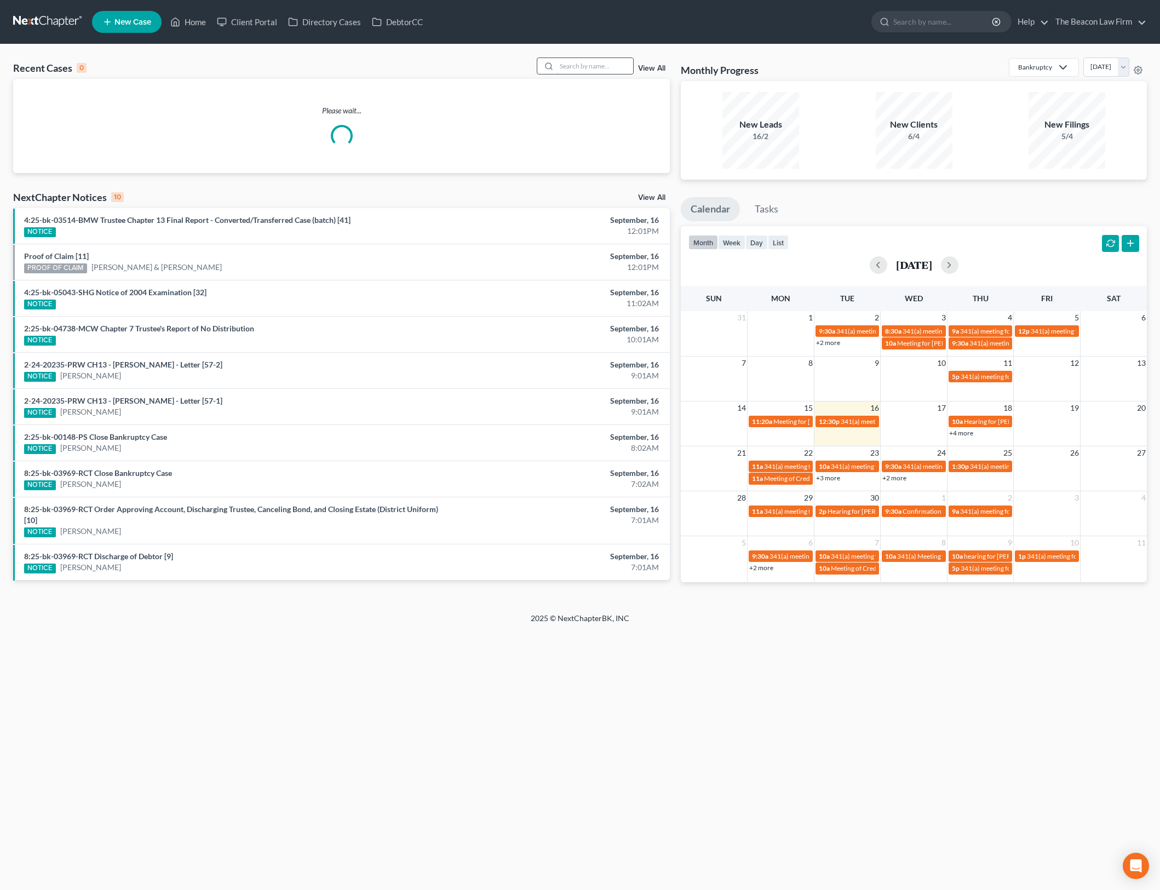
click at [600, 59] on input "search" at bounding box center [594, 66] width 77 height 16
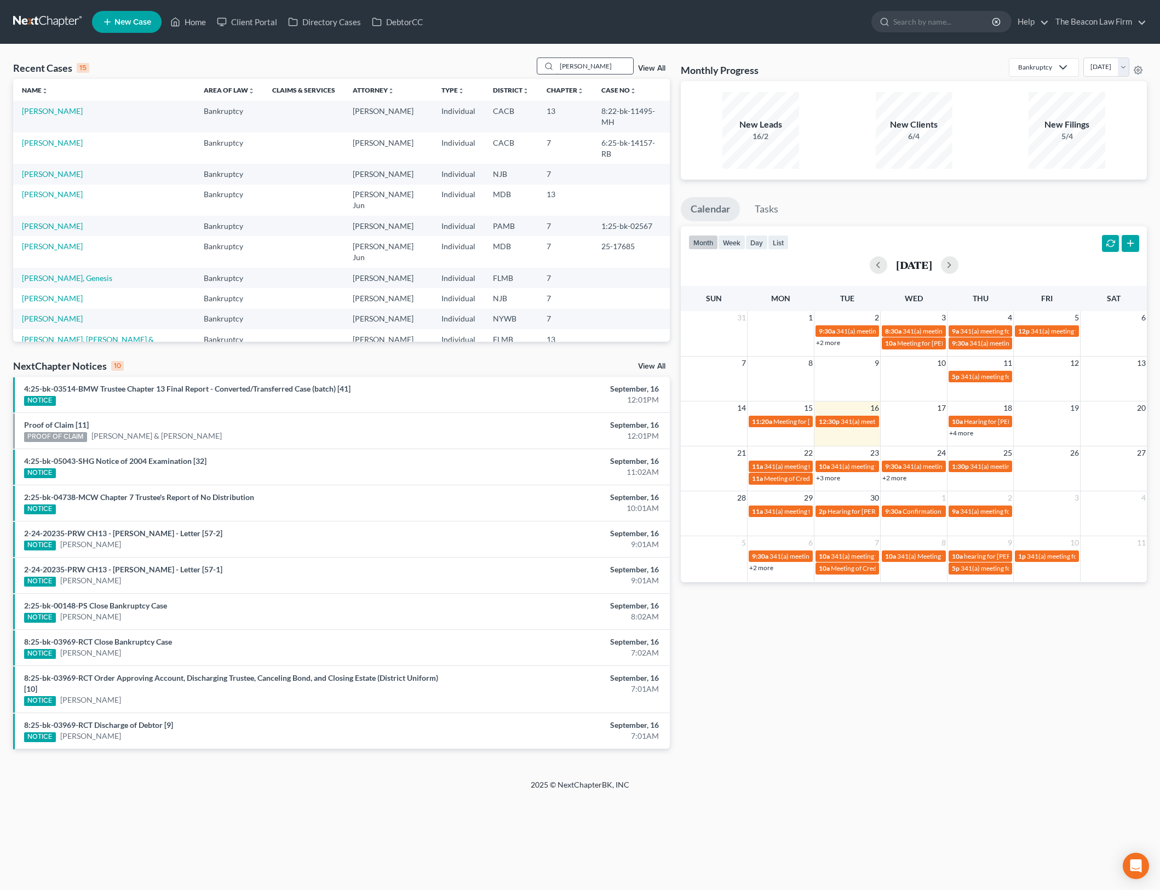
type input "lara"
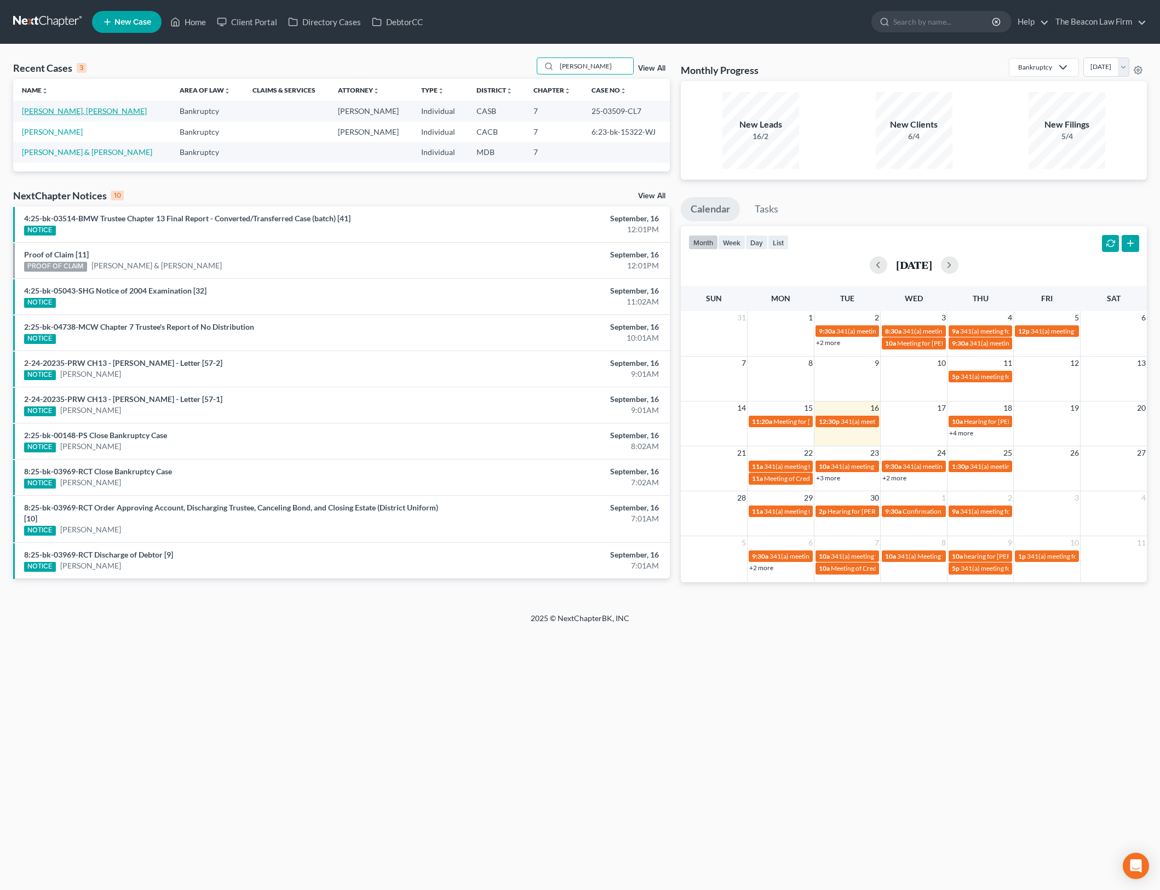
click at [71, 115] on link "Espejo Lara, Jose" at bounding box center [84, 110] width 125 height 9
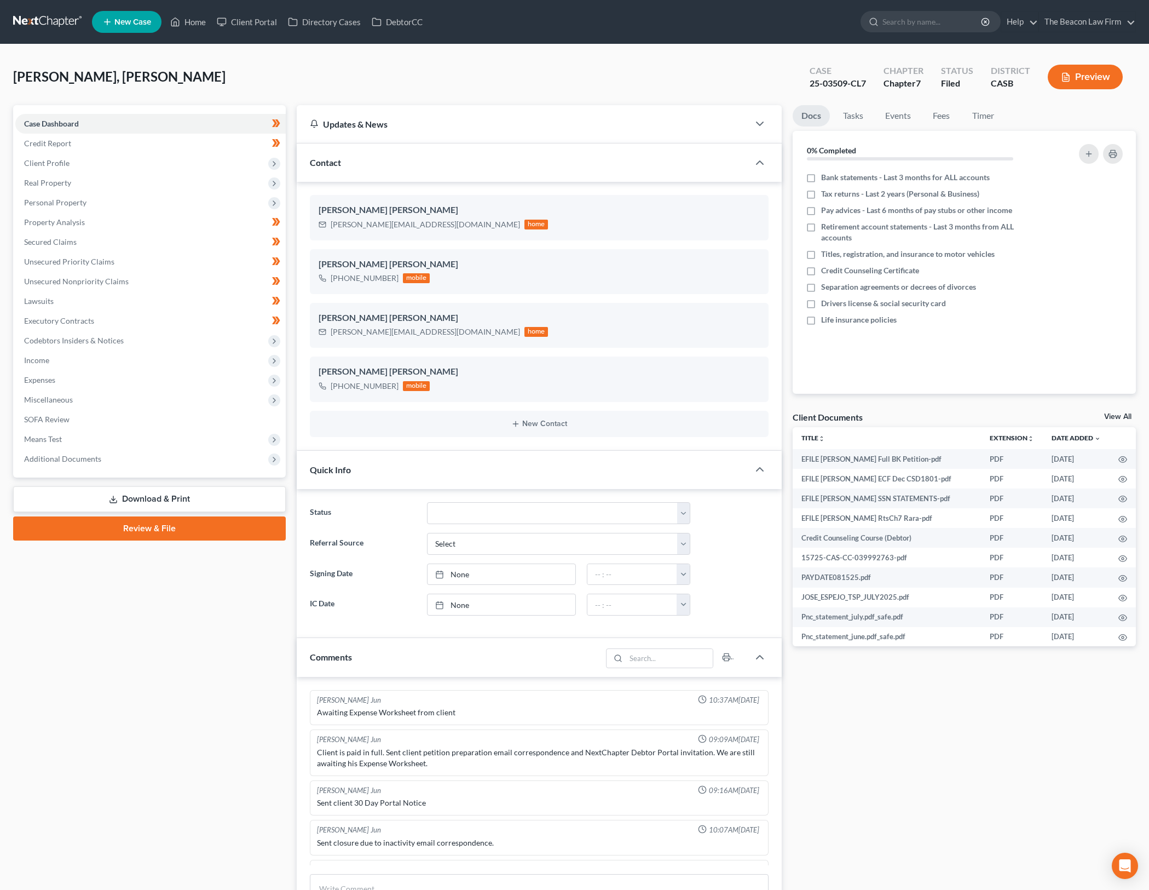
scroll to position [1486, 0]
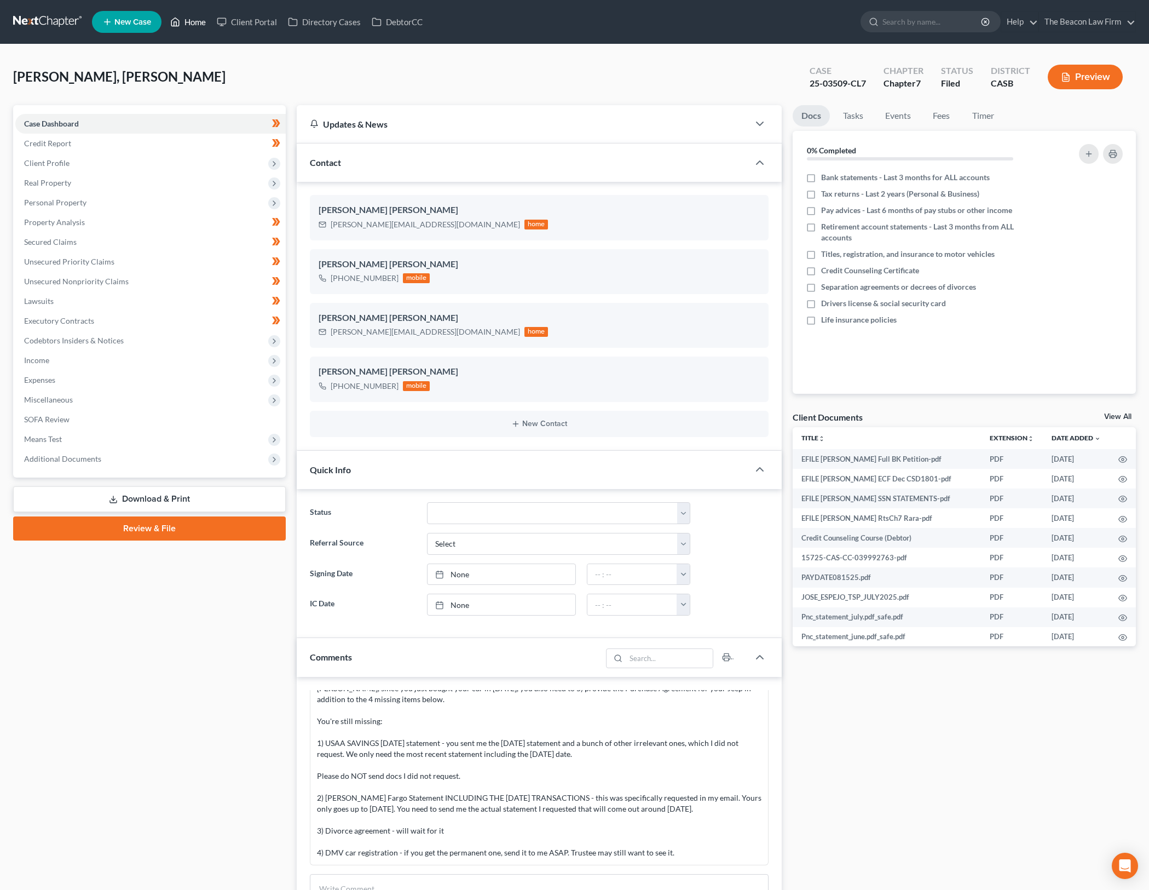
click at [195, 22] on link "Home" at bounding box center [188, 22] width 47 height 20
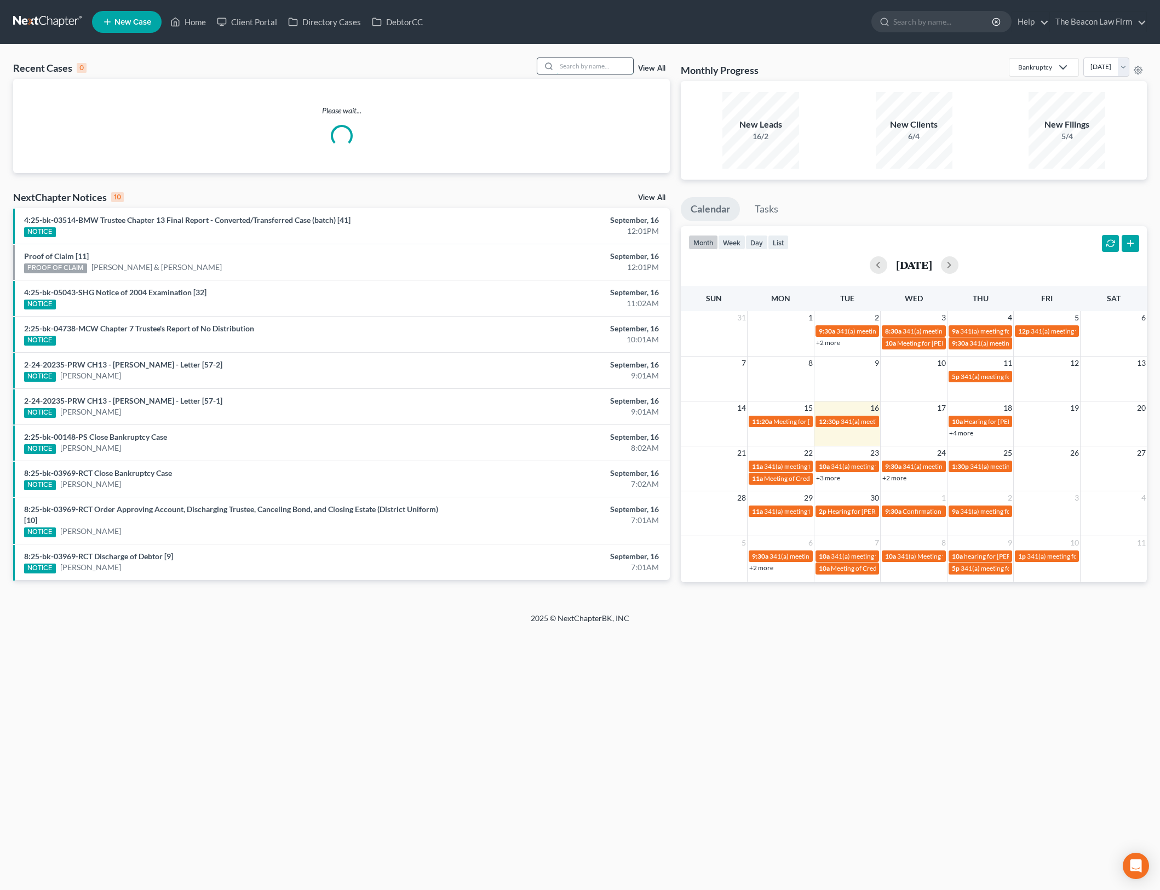
click at [610, 59] on input "search" at bounding box center [594, 66] width 77 height 16
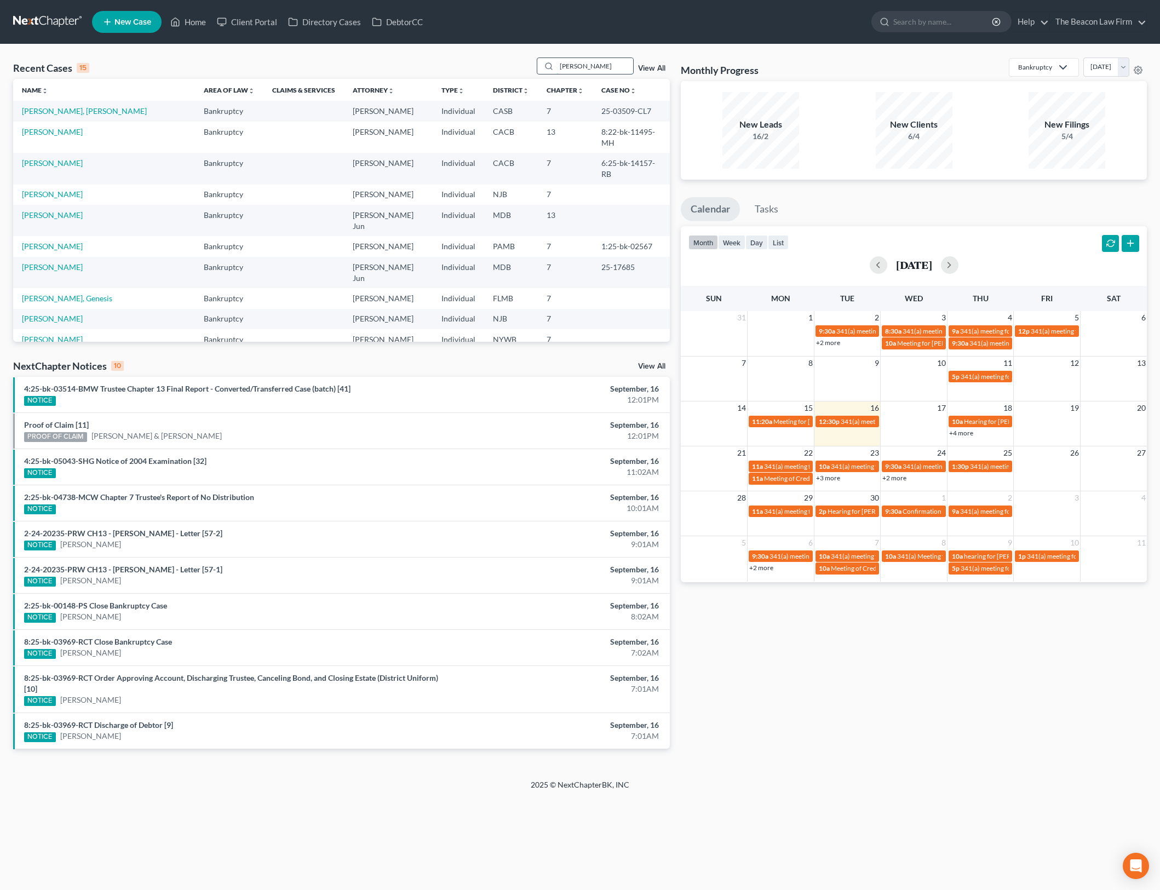
type input "natasha"
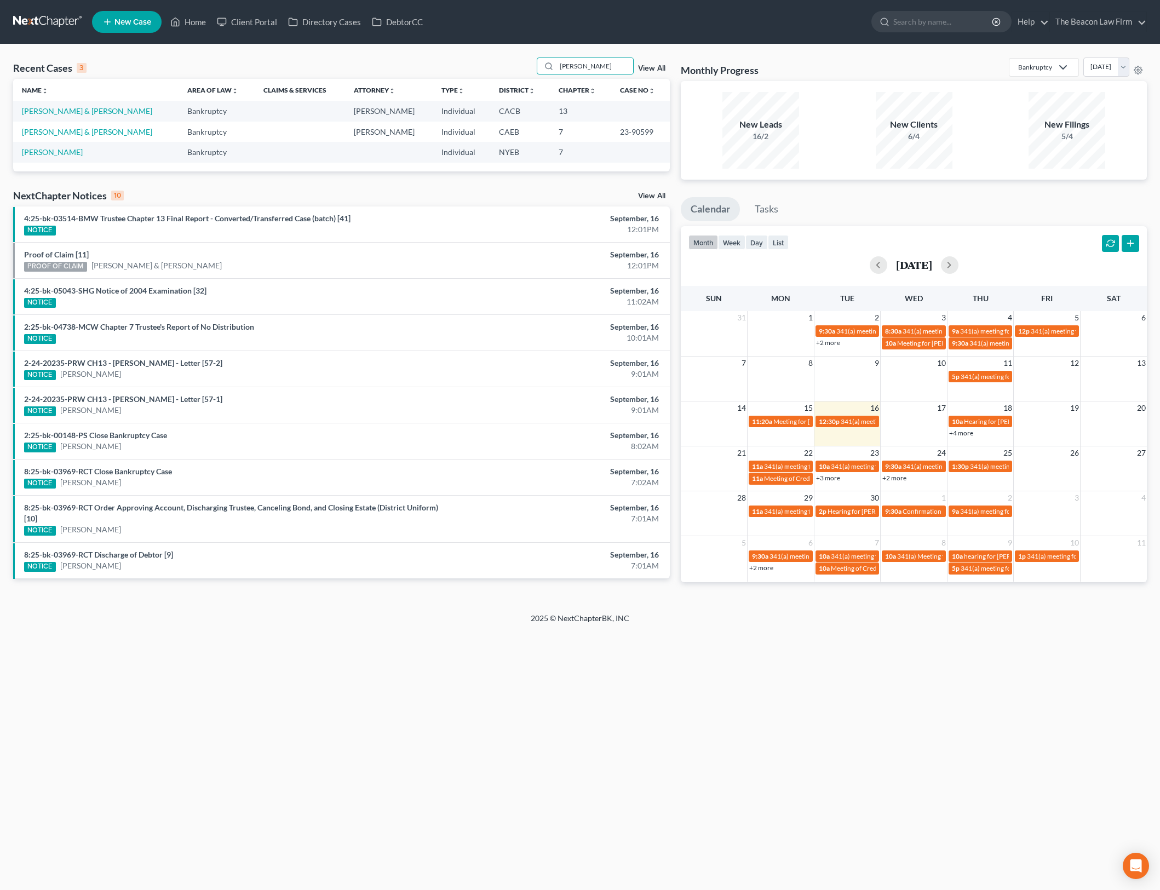
click at [51, 105] on td "Garcia, Natasha & Sergio" at bounding box center [95, 111] width 165 height 20
click at [62, 116] on td "Garcia, Natasha & Sergio" at bounding box center [95, 111] width 165 height 20
click at [63, 116] on td "Garcia, Natasha & Sergio" at bounding box center [95, 111] width 165 height 20
click at [67, 110] on link "Garcia, Natasha & Sergio" at bounding box center [87, 110] width 130 height 9
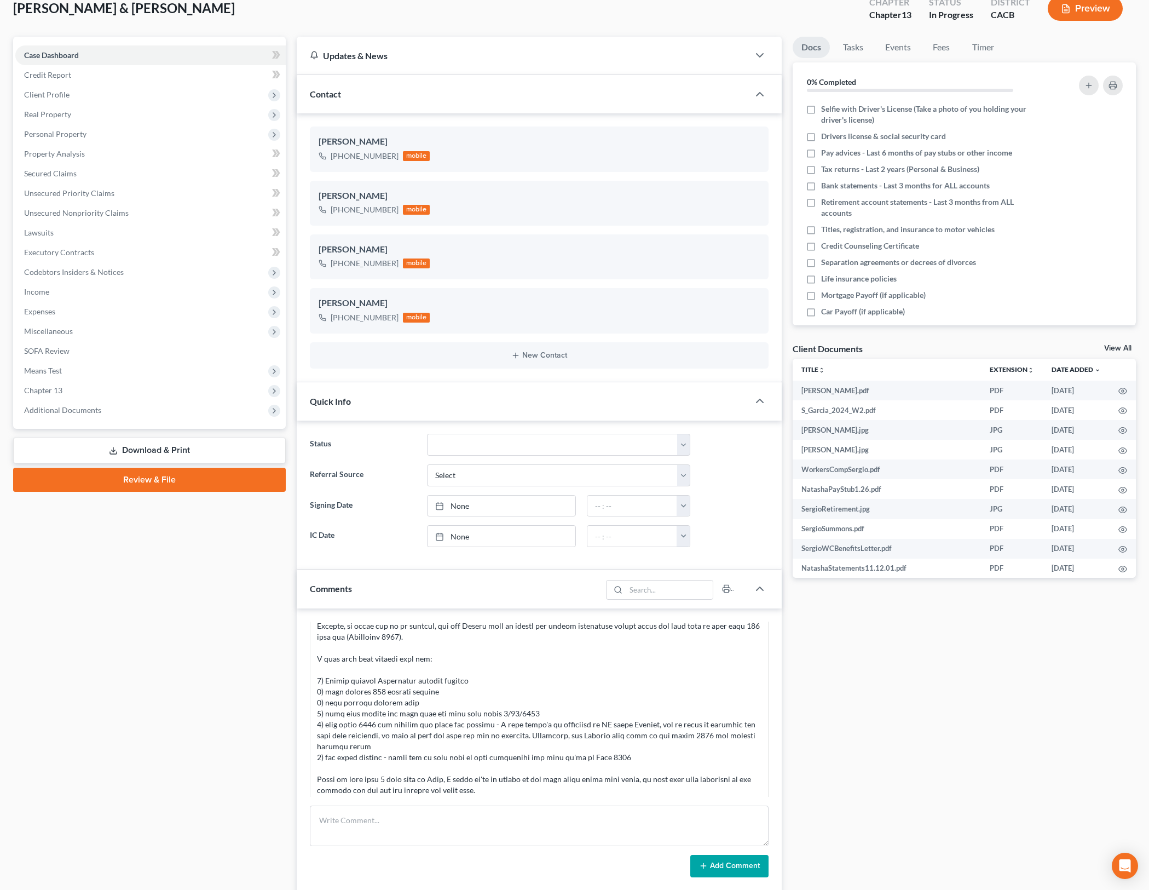
scroll to position [333, 0]
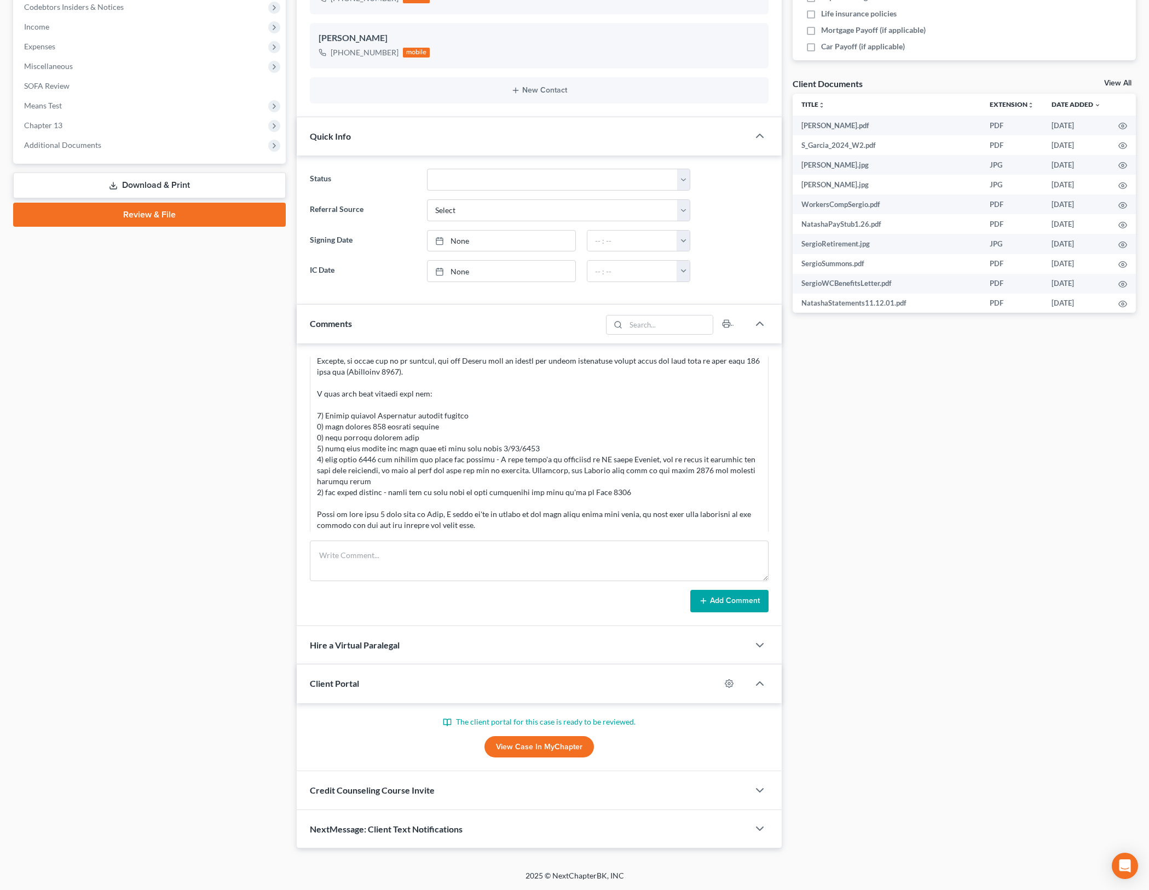
drag, startPoint x: 562, startPoint y: 746, endPoint x: 866, endPoint y: 550, distance: 360.9
click at [562, 746] on link "View Case in MyChapter" at bounding box center [540, 747] width 110 height 22
click at [641, 560] on textarea at bounding box center [539, 560] width 459 height 41
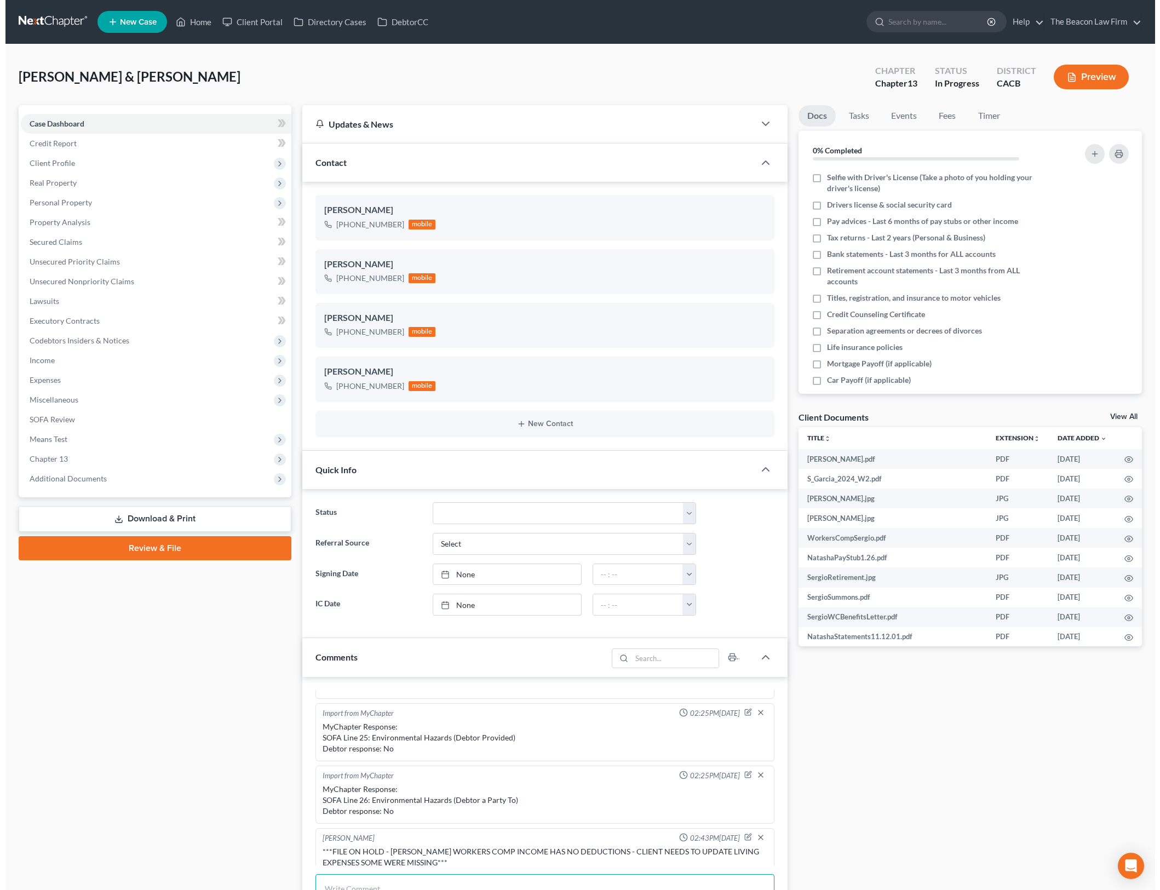
scroll to position [1365, 0]
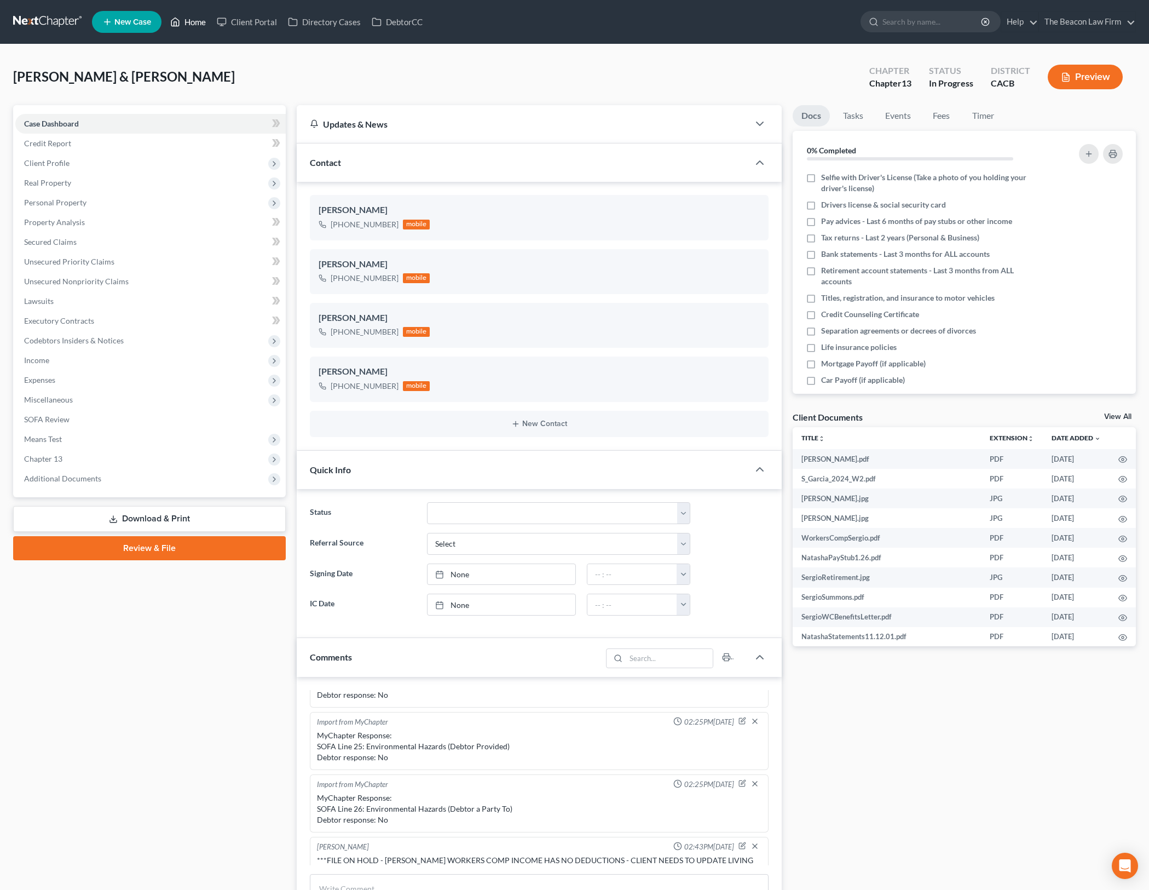
click at [183, 20] on link "Home" at bounding box center [188, 22] width 47 height 20
